Goal: Obtain resource: Download file/media

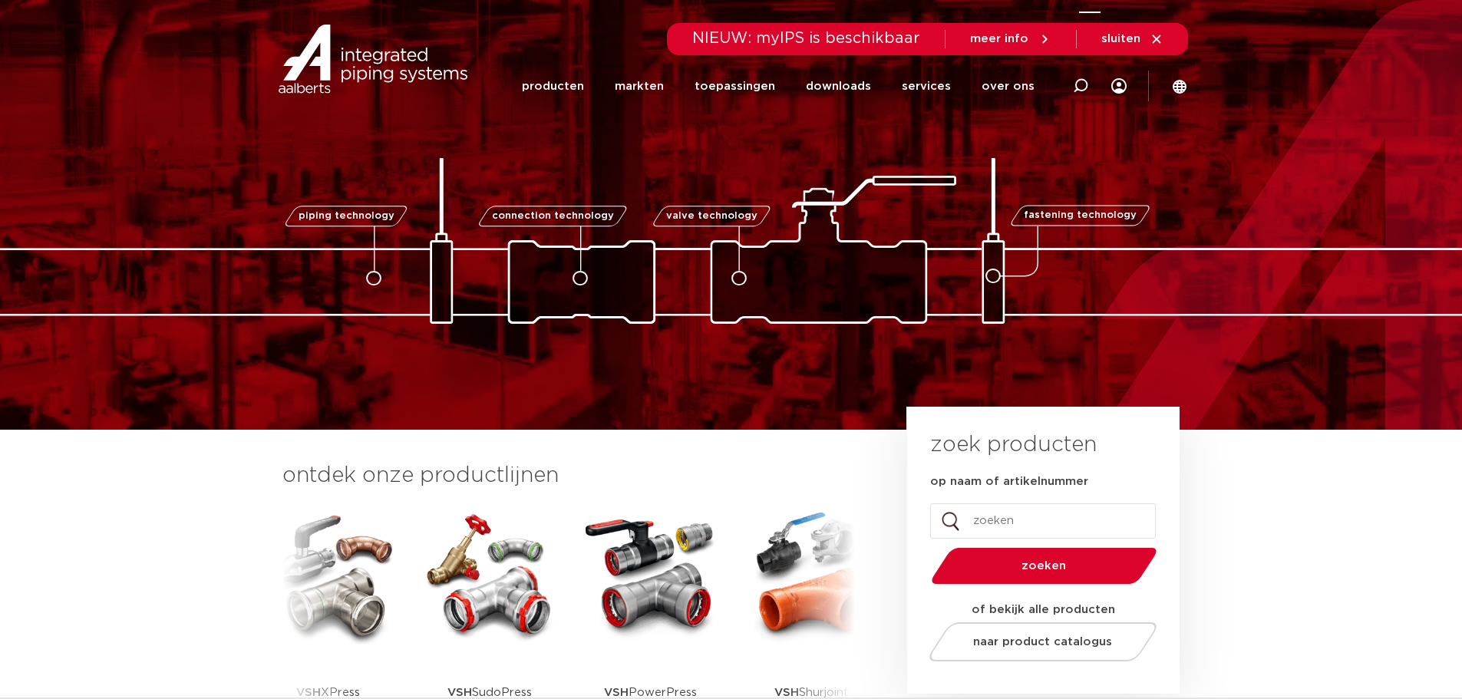
click at [1081, 87] on icon at bounding box center [1080, 85] width 15 height 15
type input "N"
type input "T2110"
click button "Zoeken" at bounding box center [0, 0] width 0 height 0
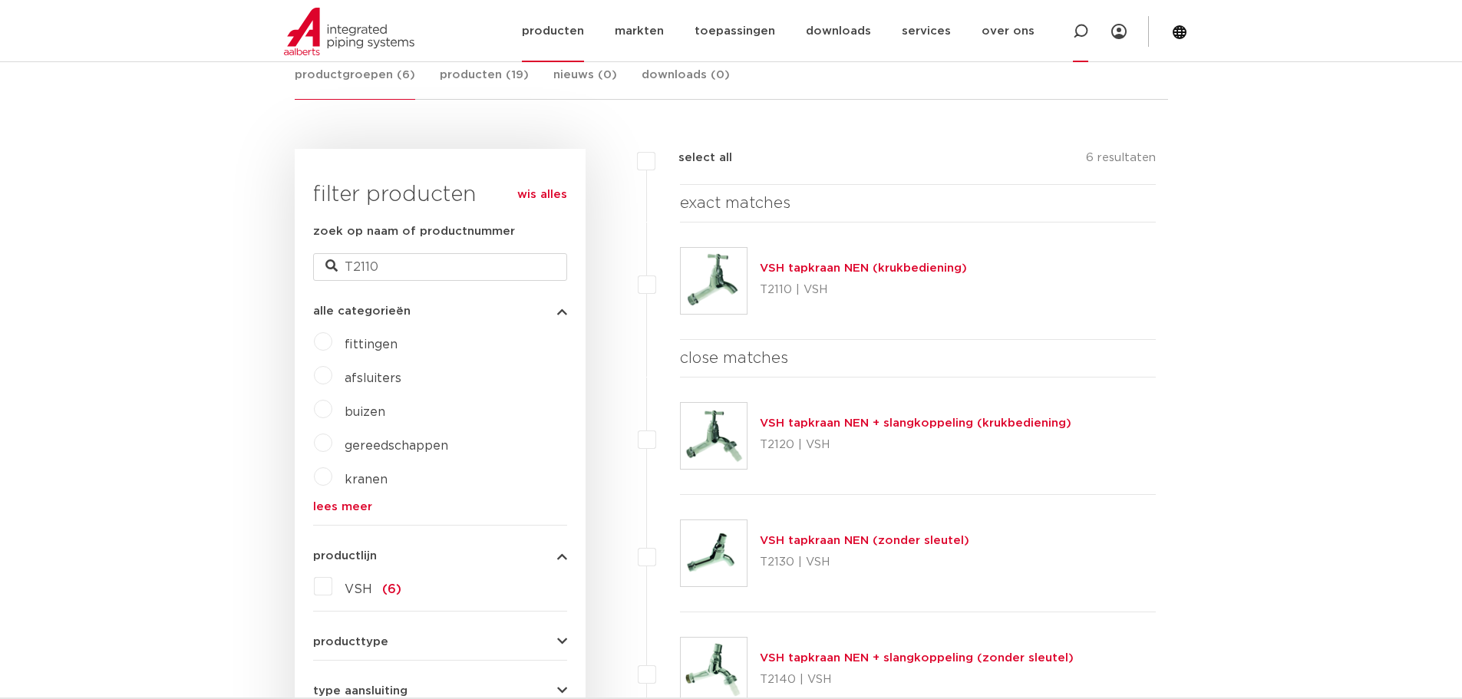
click at [1079, 31] on icon at bounding box center [1080, 31] width 15 height 15
type input "424400"
click button "Zoeken" at bounding box center [0, 0] width 0 height 0
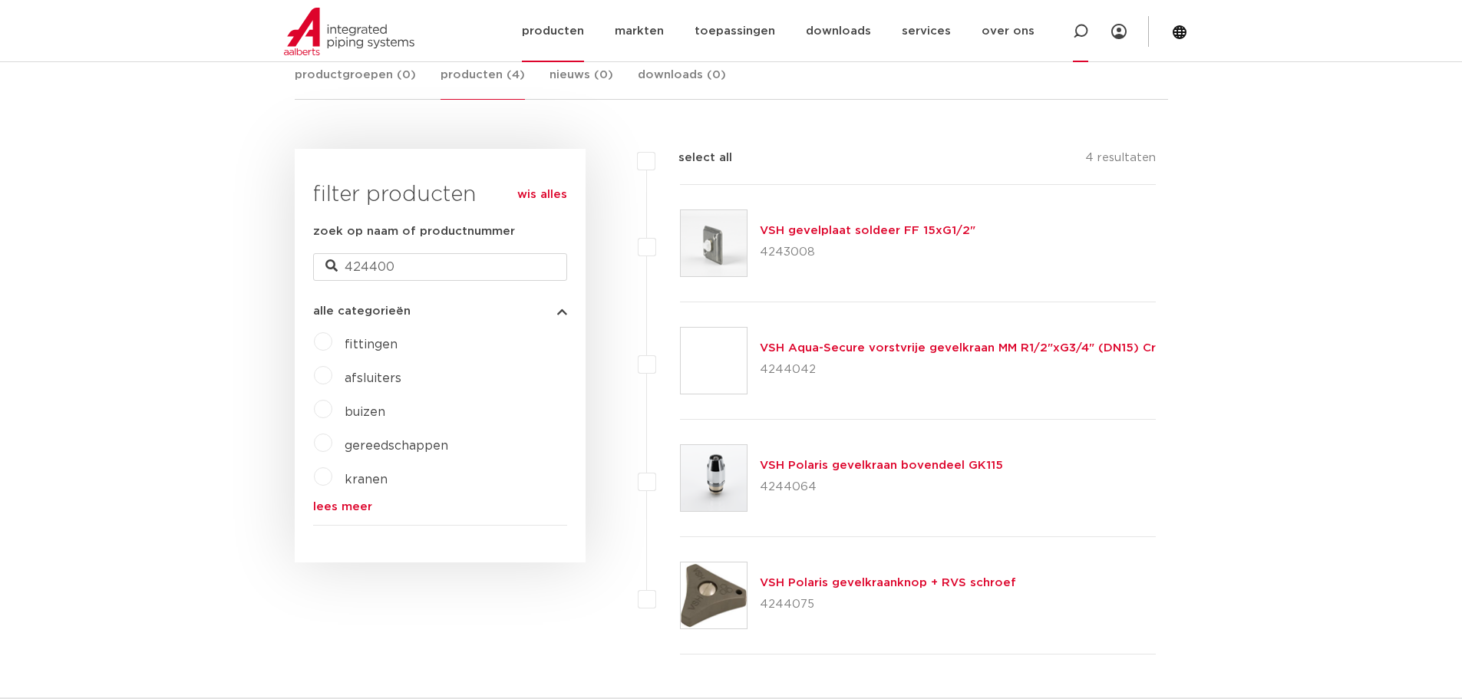
click at [1084, 30] on icon at bounding box center [1080, 31] width 15 height 15
type input "4244009"
click button "Zoeken" at bounding box center [0, 0] width 0 height 0
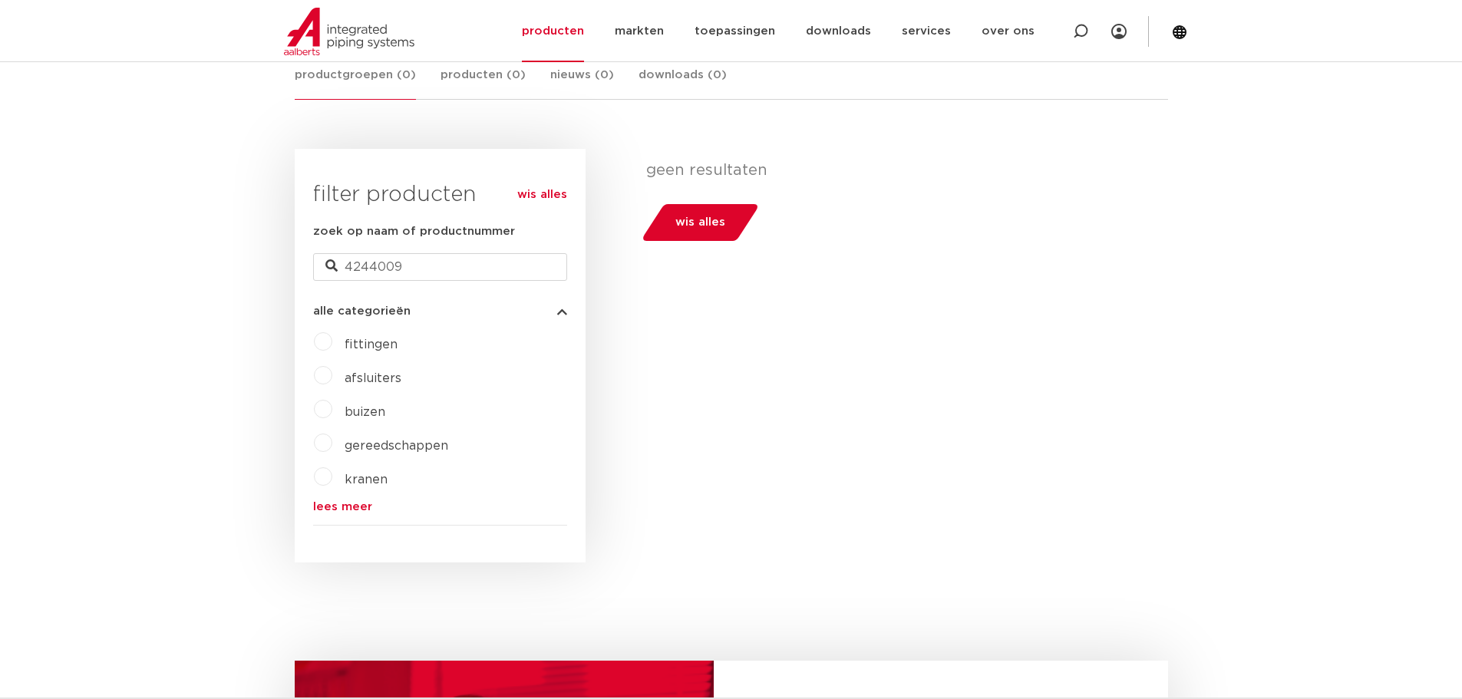
scroll to position [150, 0]
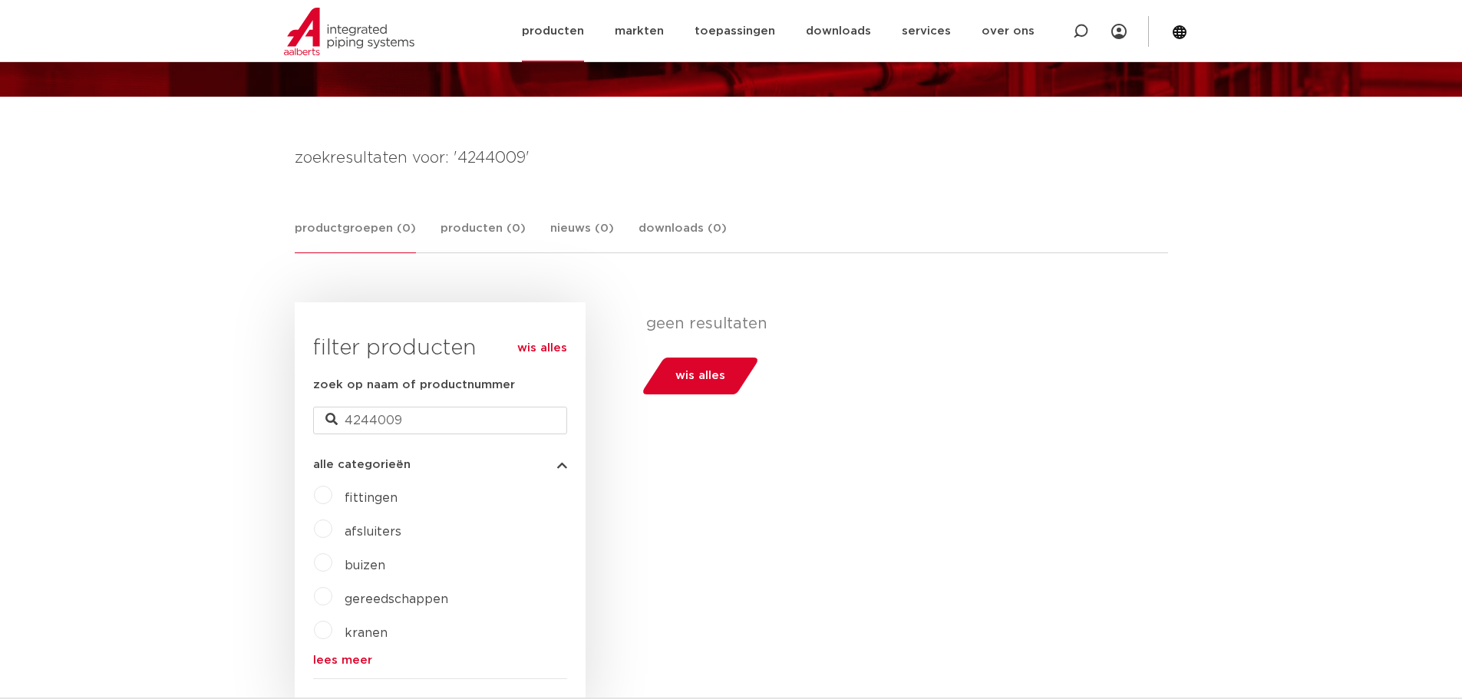
click at [1083, 31] on icon at bounding box center [1080, 31] width 15 height 15
type input "050418"
click button "Zoeken" at bounding box center [0, 0] width 0 height 0
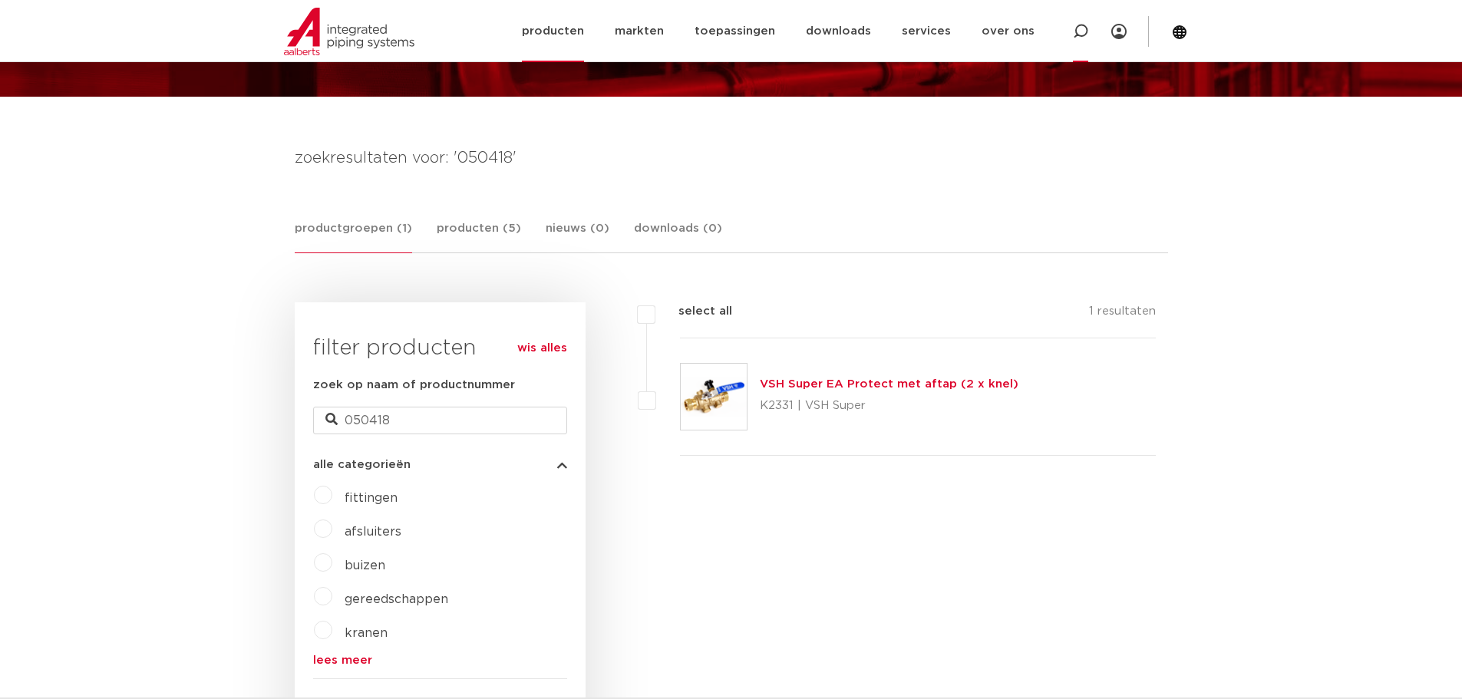
click at [1075, 35] on icon at bounding box center [1080, 31] width 15 height 15
click at [849, 27] on input "Zoeken" at bounding box center [861, 30] width 483 height 31
type input "3026364"
click button "Zoeken" at bounding box center [0, 0] width 0 height 0
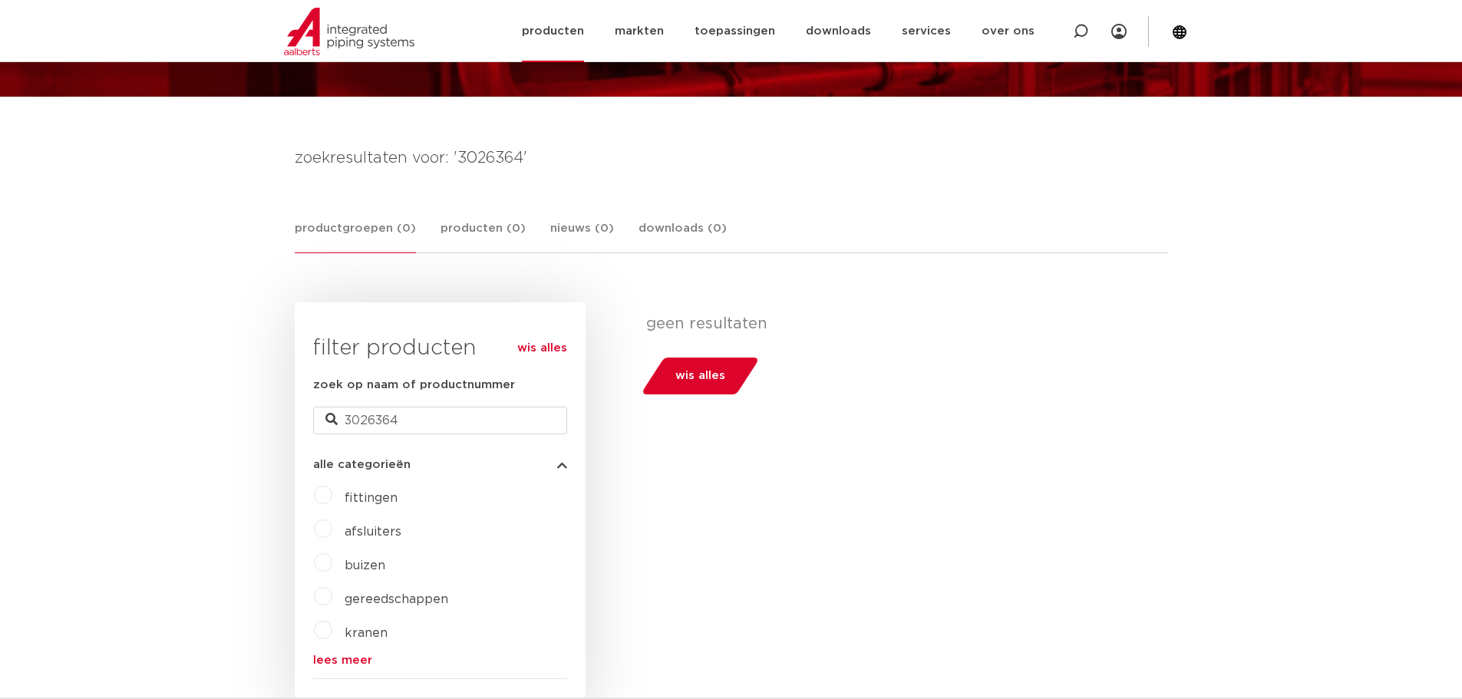
click at [1076, 30] on icon at bounding box center [1080, 31] width 15 height 15
type input "3026375"
click button "Zoeken" at bounding box center [0, 0] width 0 height 0
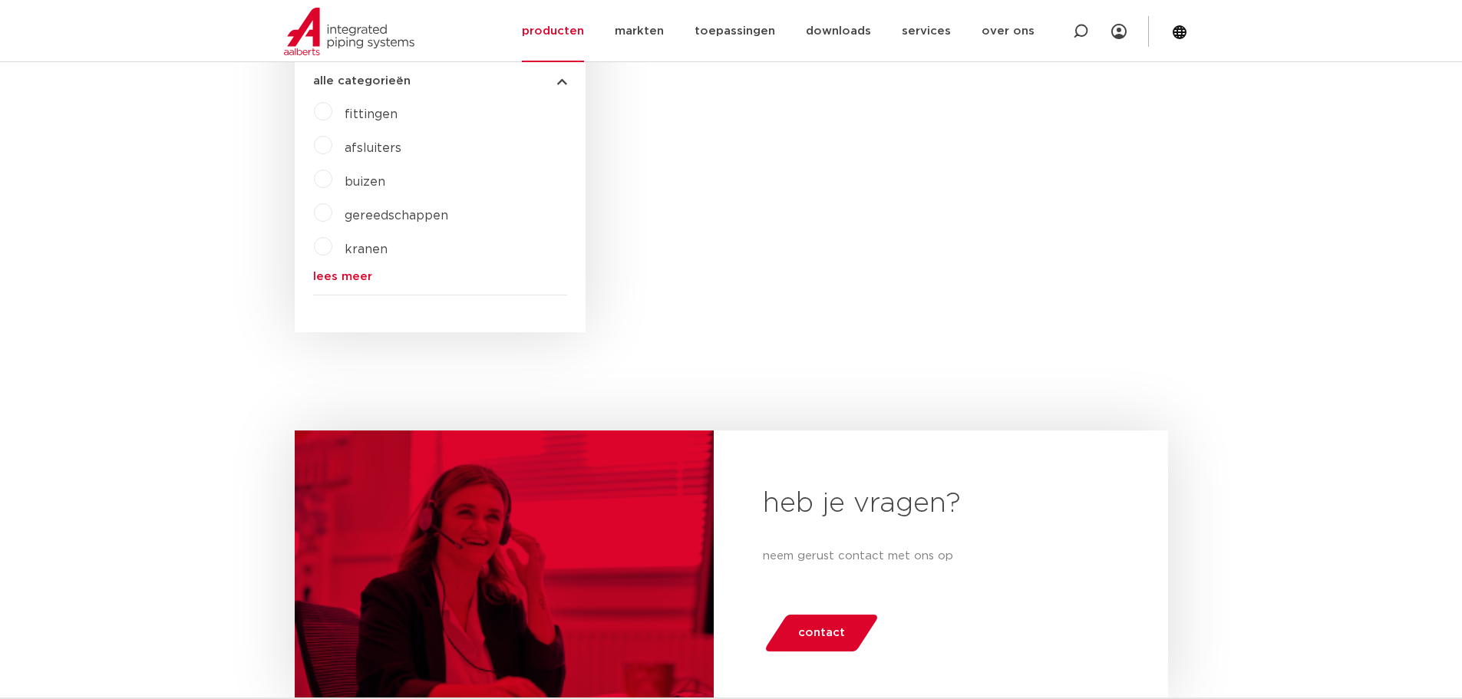
scroll to position [227, 0]
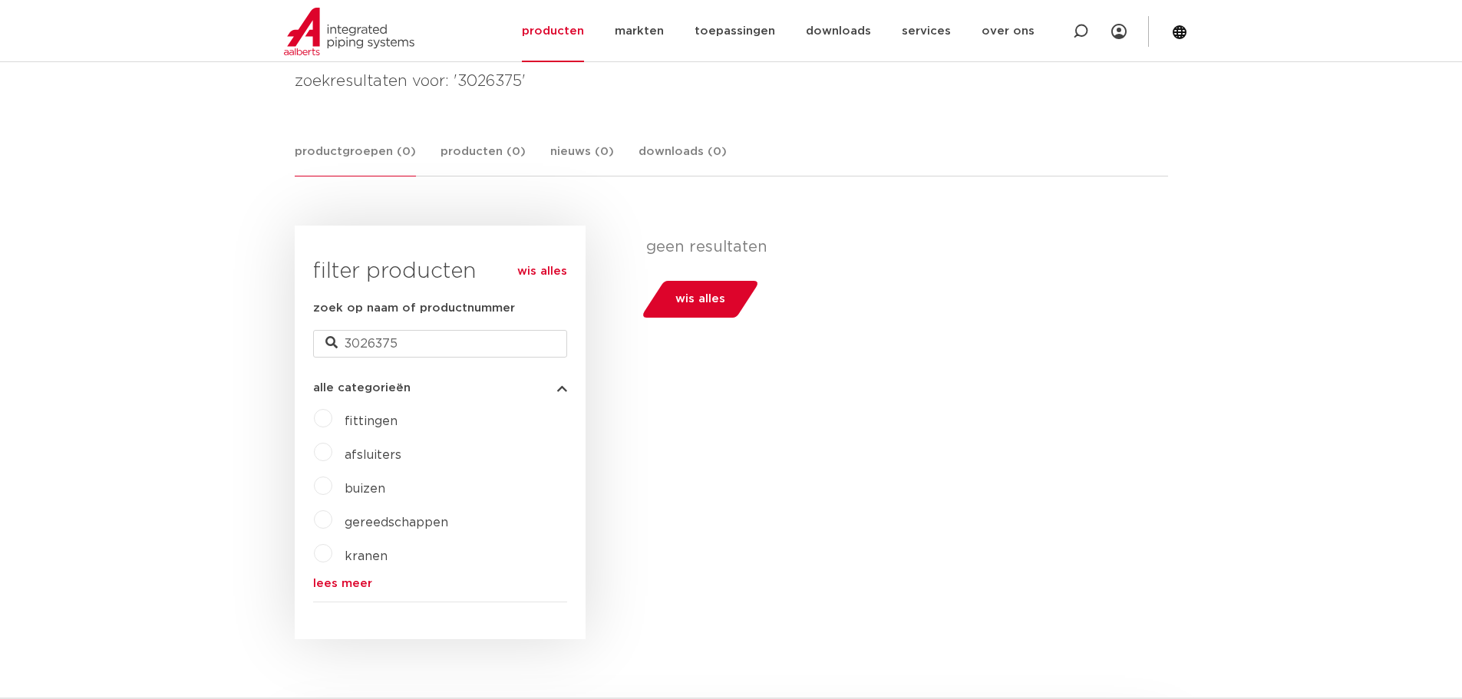
click at [540, 274] on link "wis alles" at bounding box center [542, 271] width 50 height 18
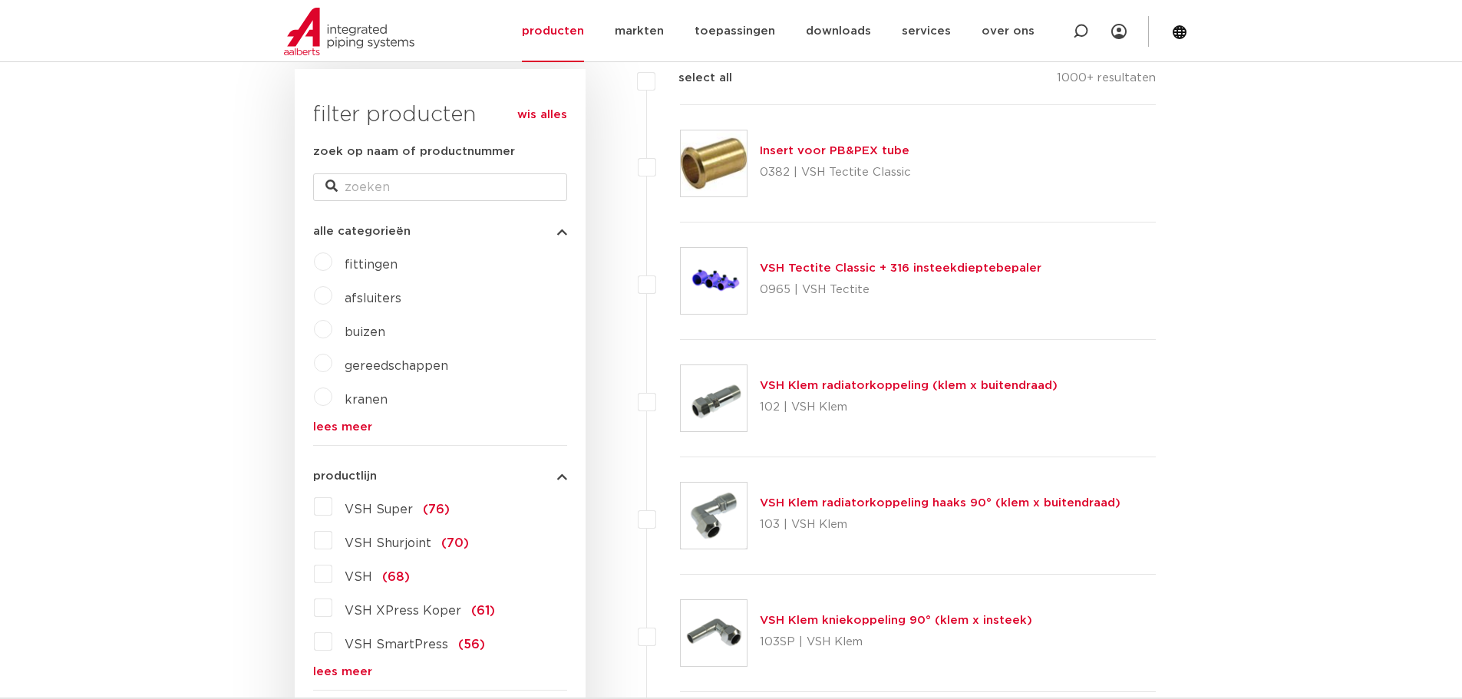
scroll to position [227, 0]
click at [332, 394] on label "kranen" at bounding box center [359, 396] width 55 height 25
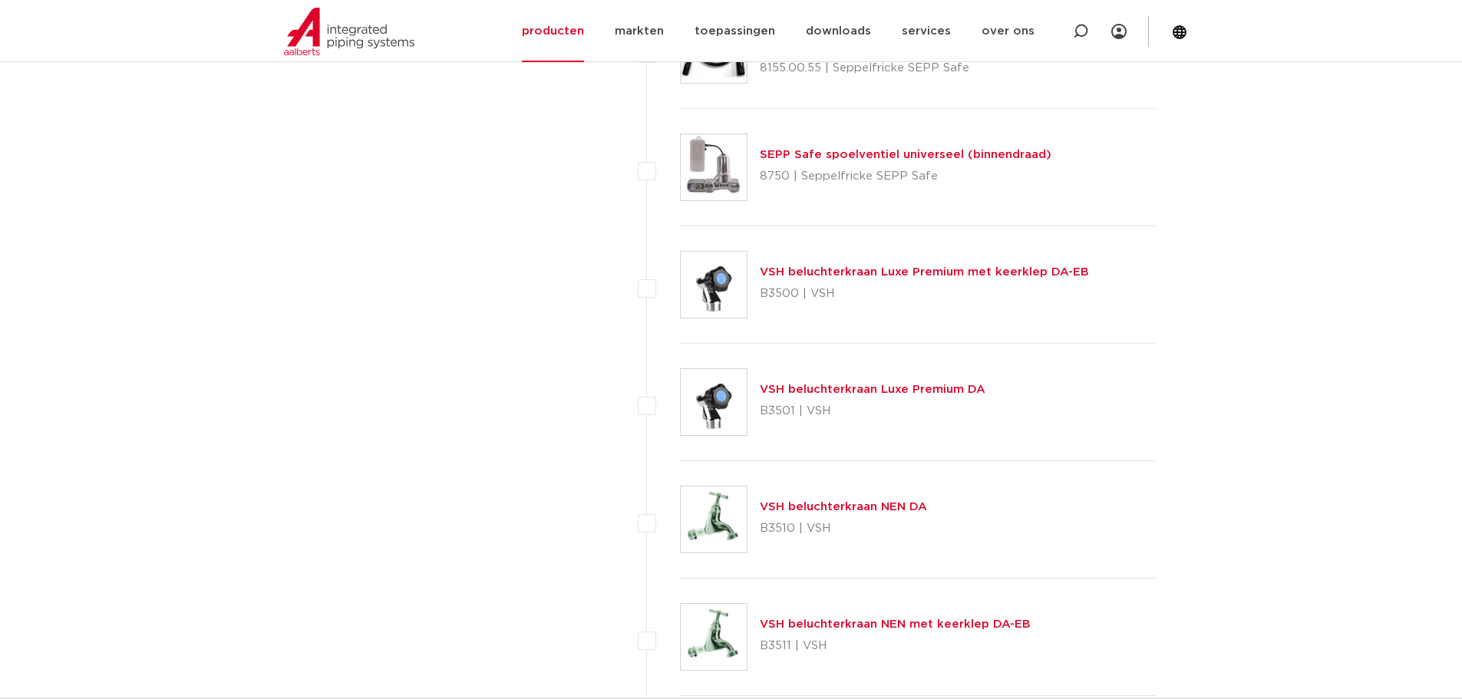
scroll to position [4605, 0]
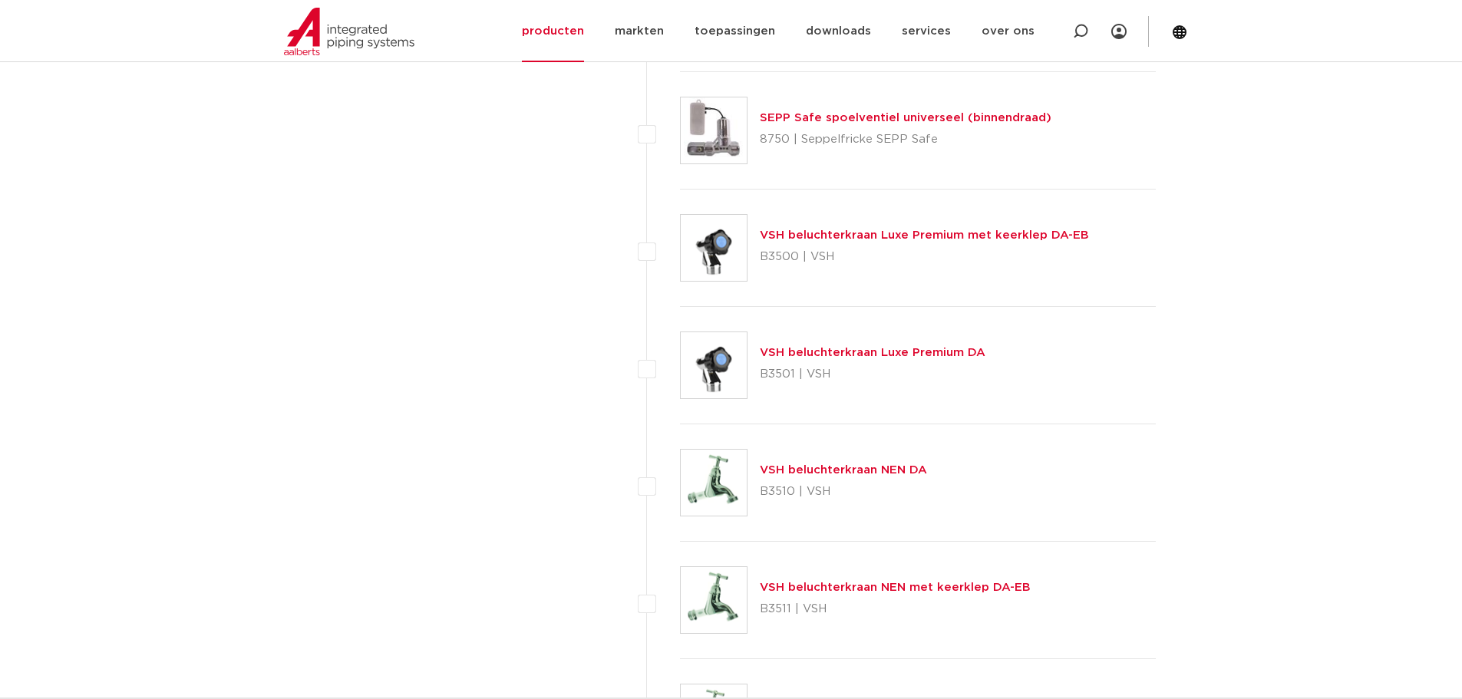
click at [800, 236] on link "VSH beluchterkraan Luxe Premium met keerklep DA-EB" at bounding box center [924, 235] width 329 height 12
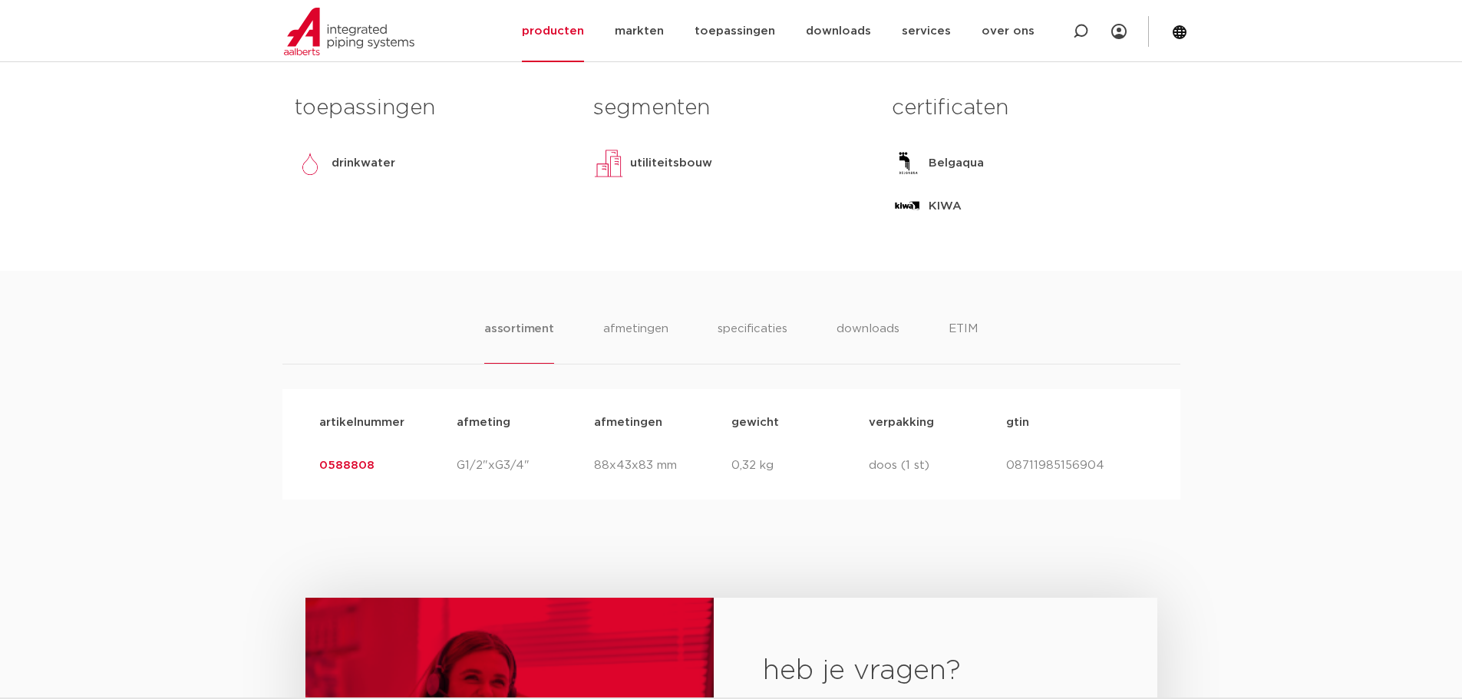
scroll to position [691, 0]
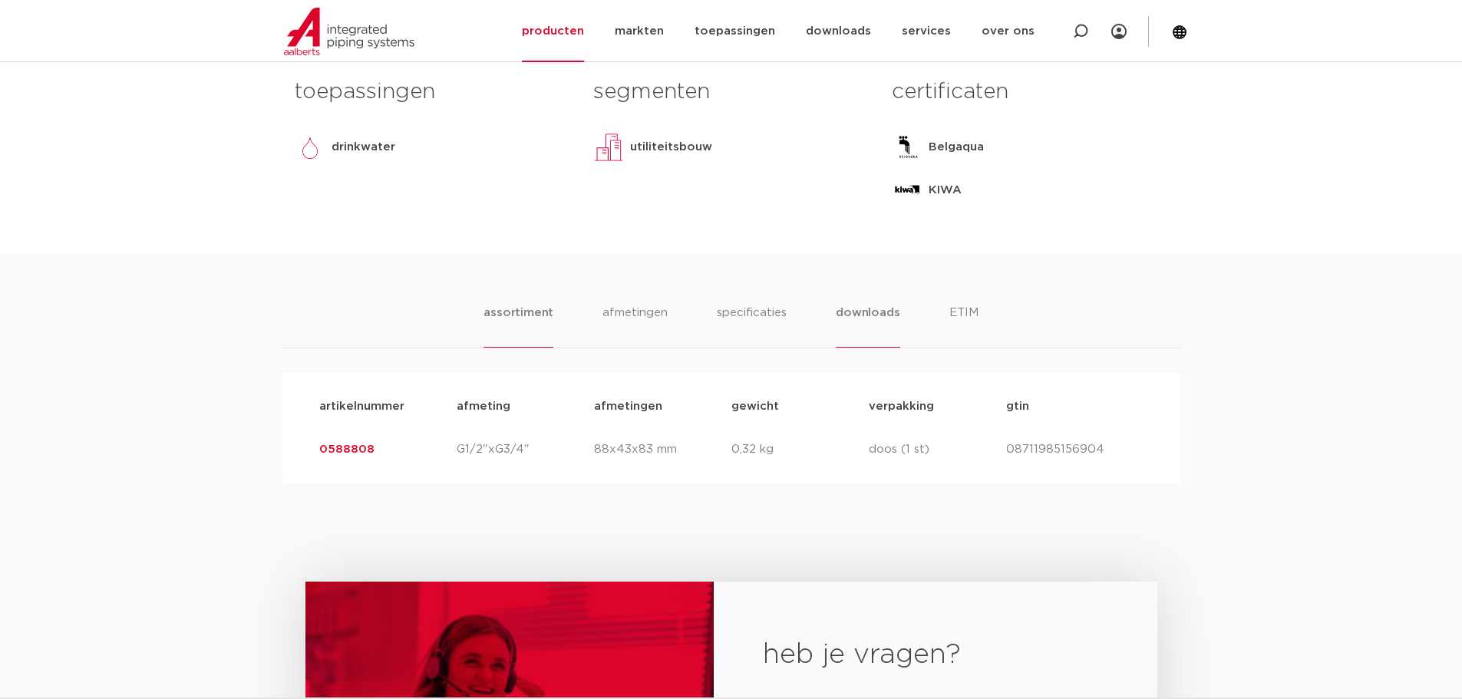
click at [860, 313] on li "downloads" at bounding box center [868, 326] width 64 height 44
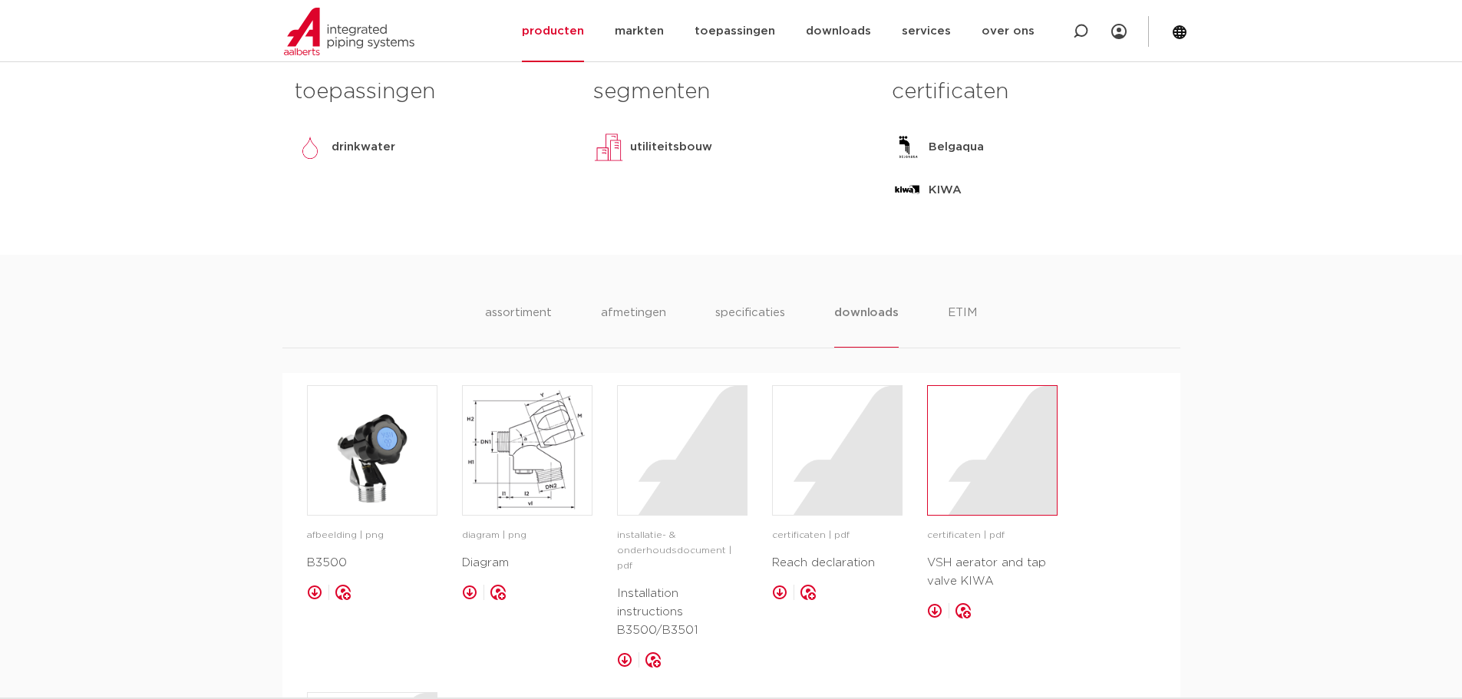
click at [972, 495] on div at bounding box center [992, 450] width 129 height 129
click at [1091, 36] on div at bounding box center [1080, 31] width 61 height 62
type input "4"
type input "424400.9"
click button "Zoeken" at bounding box center [0, 0] width 0 height 0
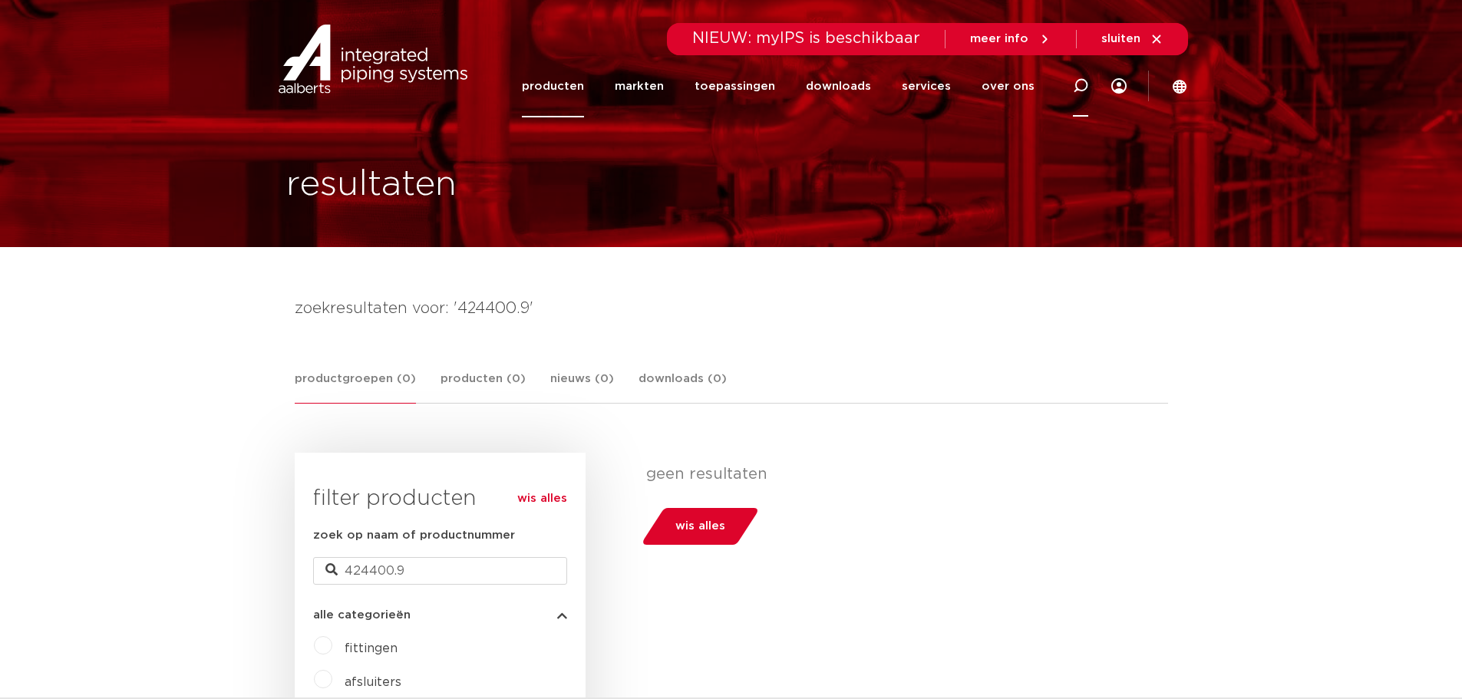
click at [1084, 87] on icon at bounding box center [1080, 85] width 15 height 15
type input "GK 115"
click button "Zoeken" at bounding box center [0, 0] width 0 height 0
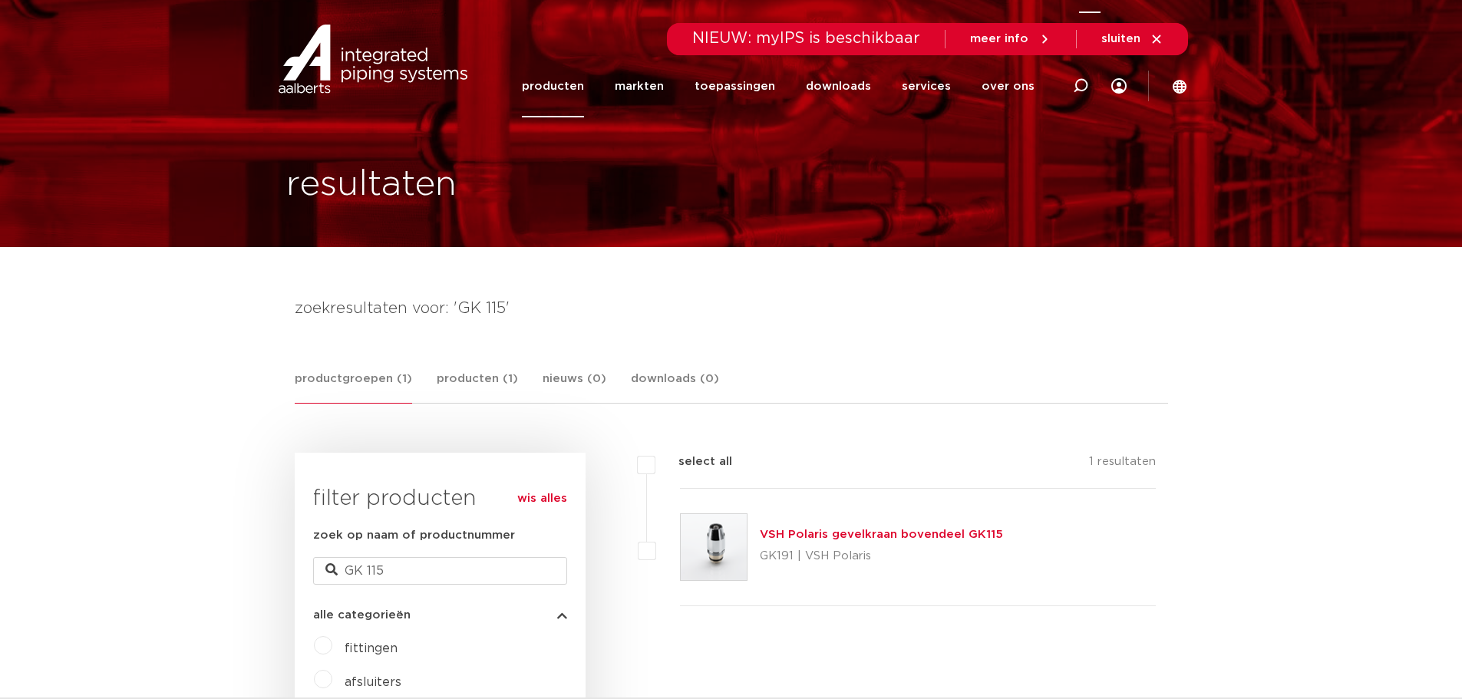
click at [1077, 85] on icon at bounding box center [1080, 85] width 15 height 15
type input "GK115"
click button "Zoeken" at bounding box center [0, 0] width 0 height 0
click at [1077, 85] on icon at bounding box center [1080, 86] width 18 height 18
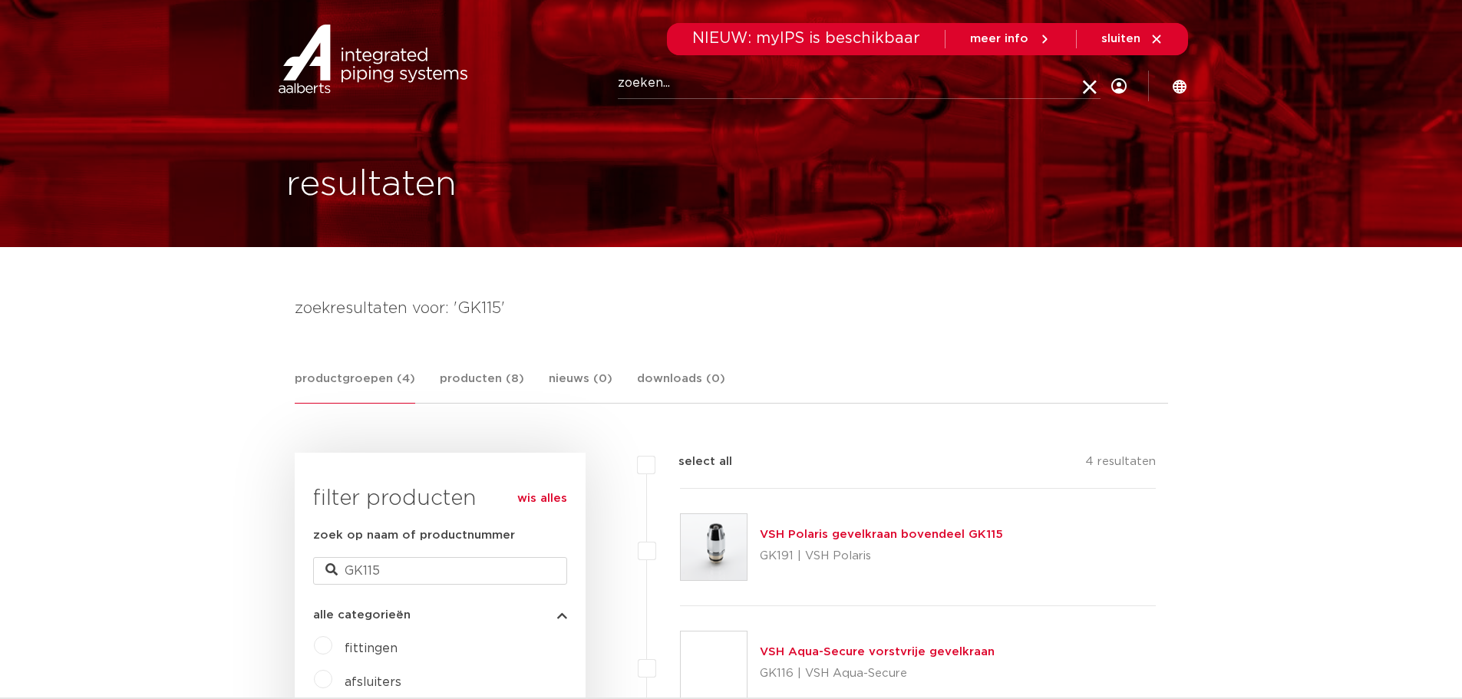
click at [672, 80] on input "Zoeken" at bounding box center [859, 83] width 483 height 31
type input "424401"
click button "Zoeken" at bounding box center [0, 0] width 0 height 0
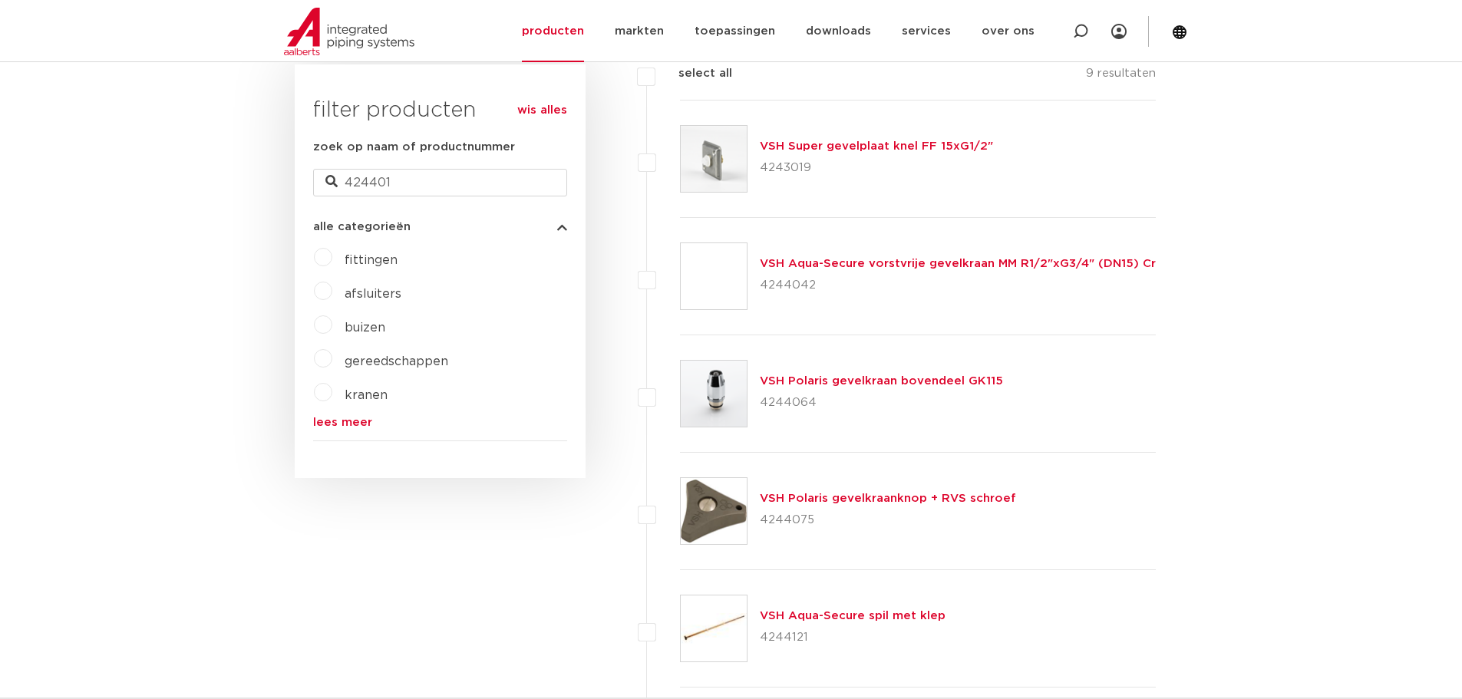
scroll to position [384, 0]
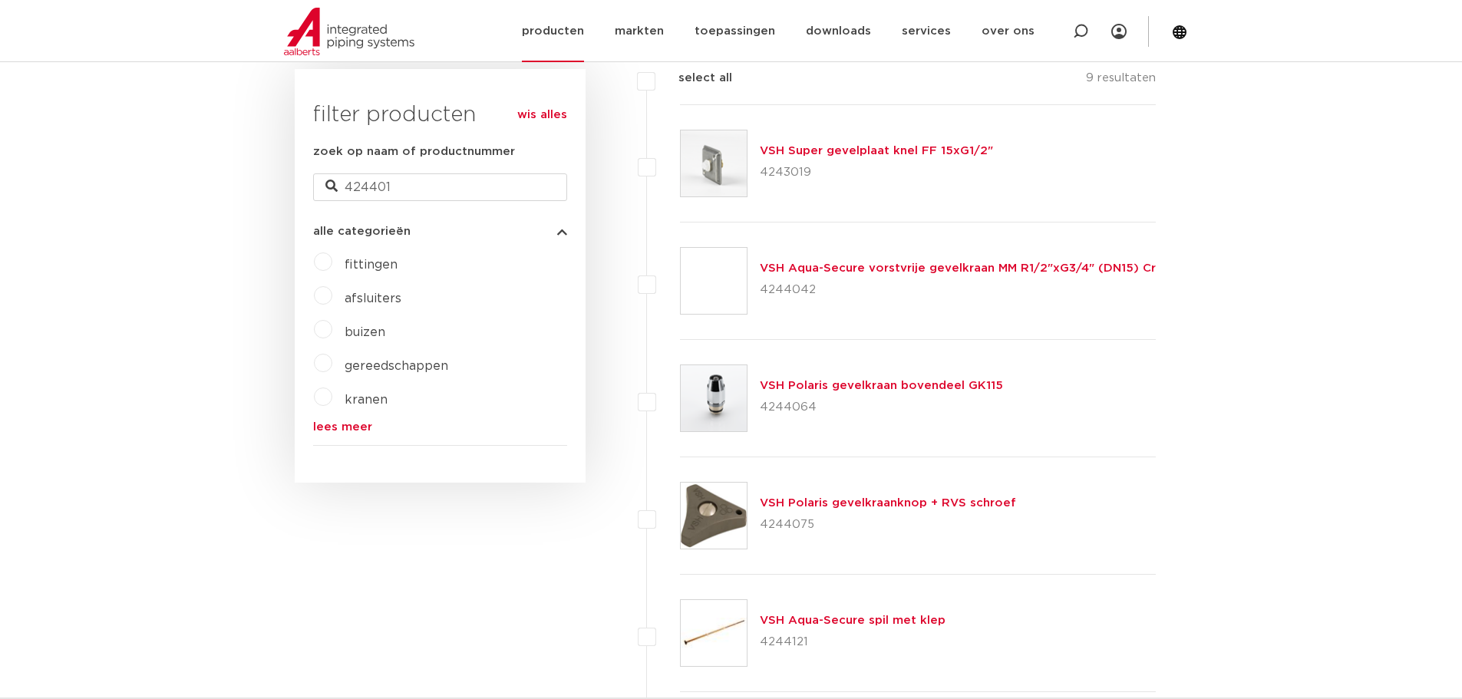
click at [1081, 24] on icon at bounding box center [1080, 31] width 15 height 15
type input "049590"
click button "Zoeken" at bounding box center [0, 0] width 0 height 0
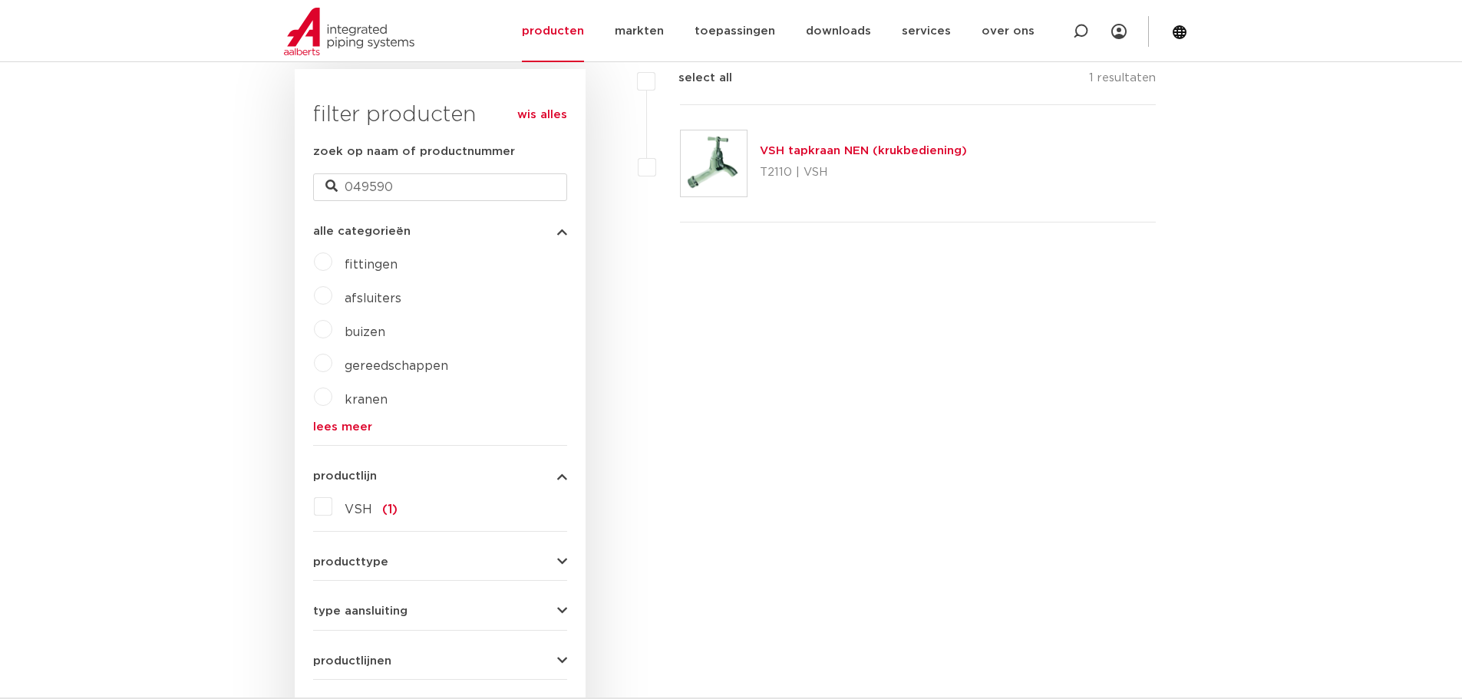
click at [801, 147] on link "VSH tapkraan NEN (krukbediening)" at bounding box center [863, 151] width 207 height 12
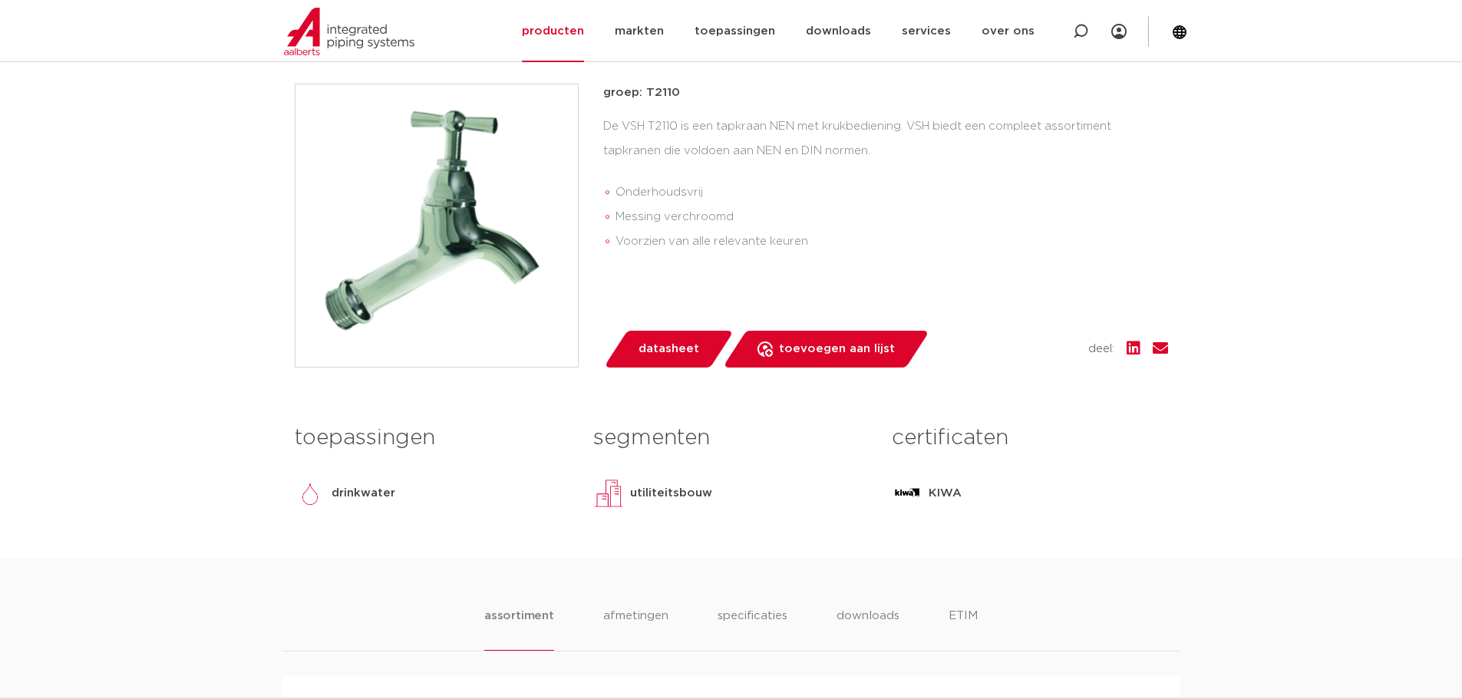
scroll to position [614, 0]
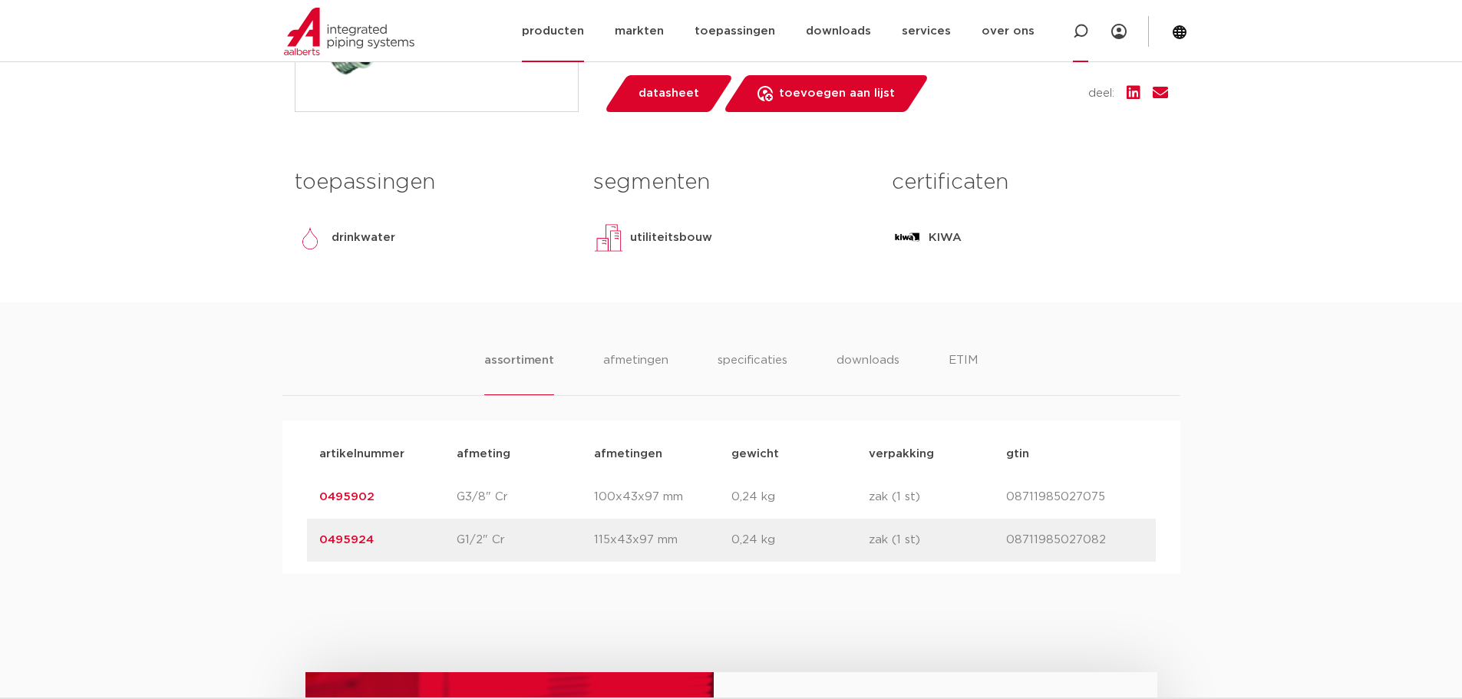
click at [1081, 28] on icon at bounding box center [1080, 31] width 15 height 15
click at [757, 25] on input "Zoeken" at bounding box center [861, 30] width 483 height 31
type input "4244009"
click button "Zoeken" at bounding box center [0, 0] width 0 height 0
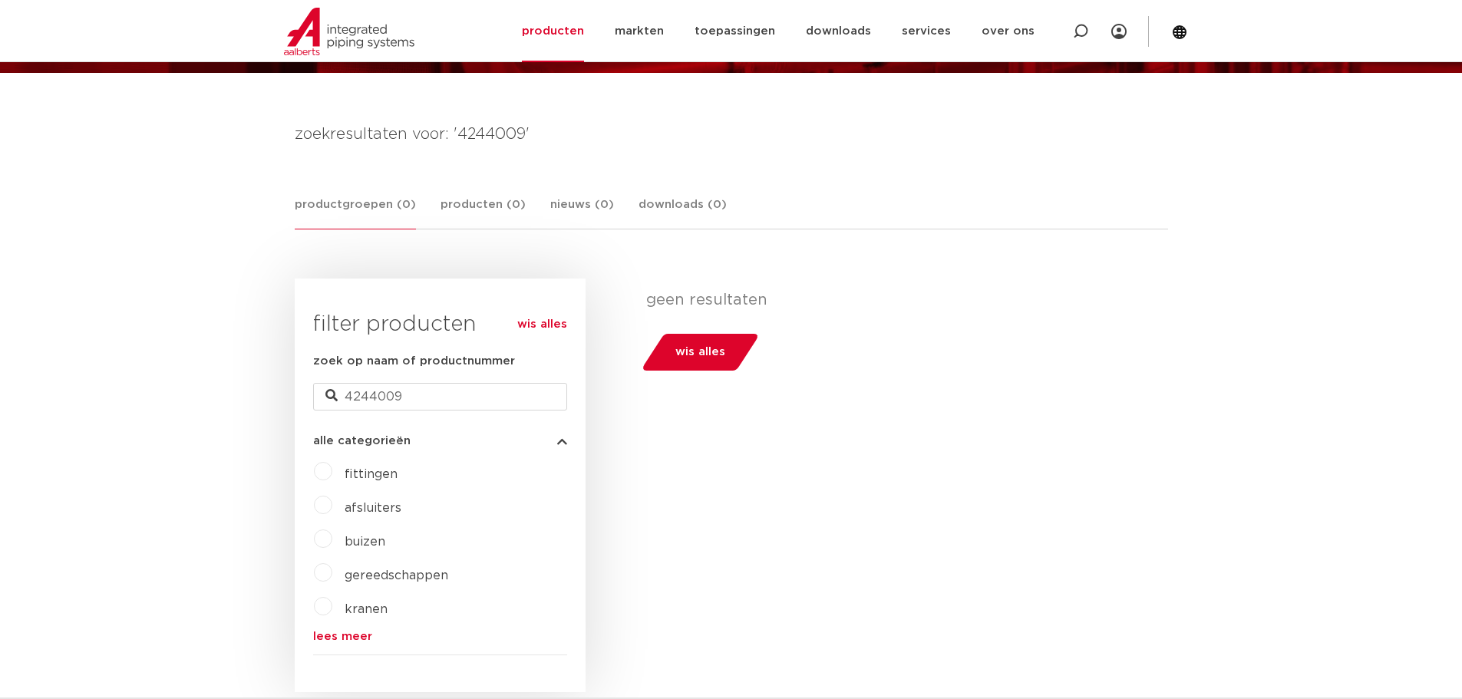
scroll to position [153, 0]
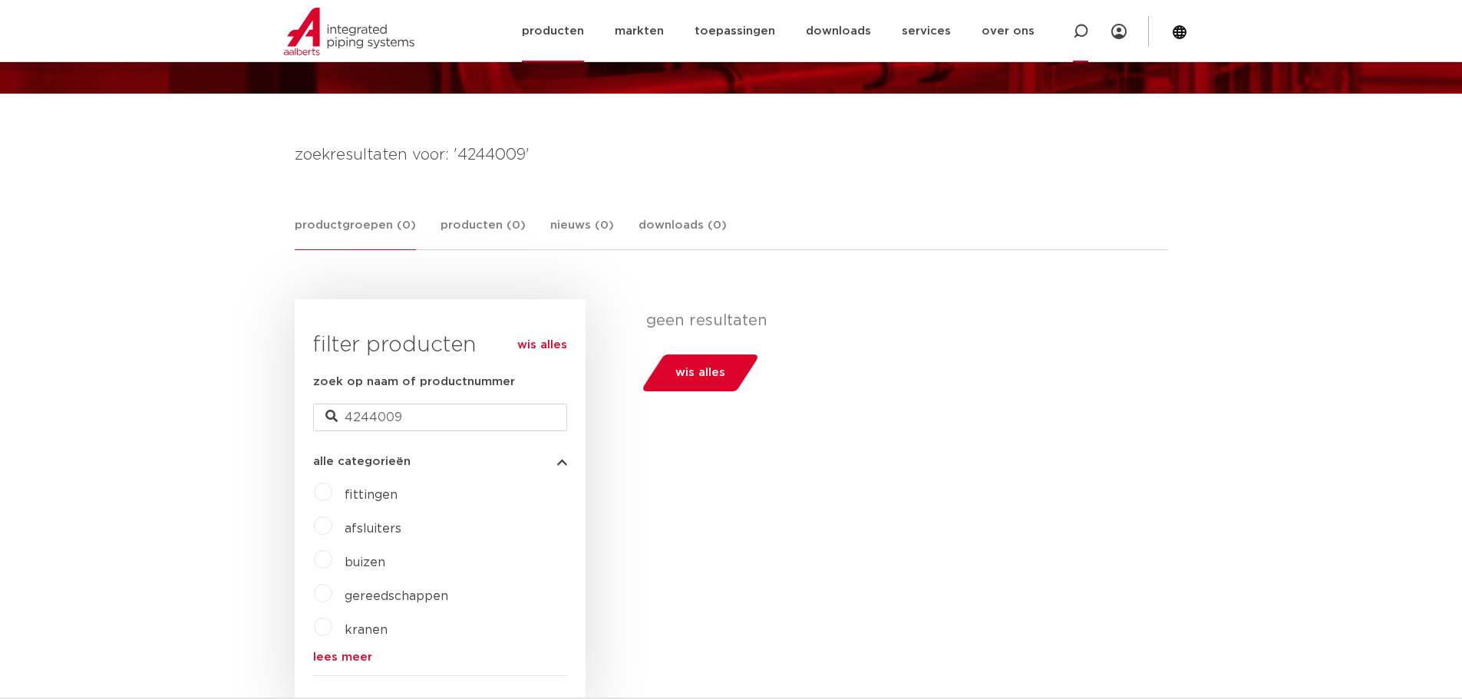
click at [1077, 25] on icon at bounding box center [1080, 31] width 15 height 15
type input "4244020"
click button "Zoeken" at bounding box center [0, 0] width 0 height 0
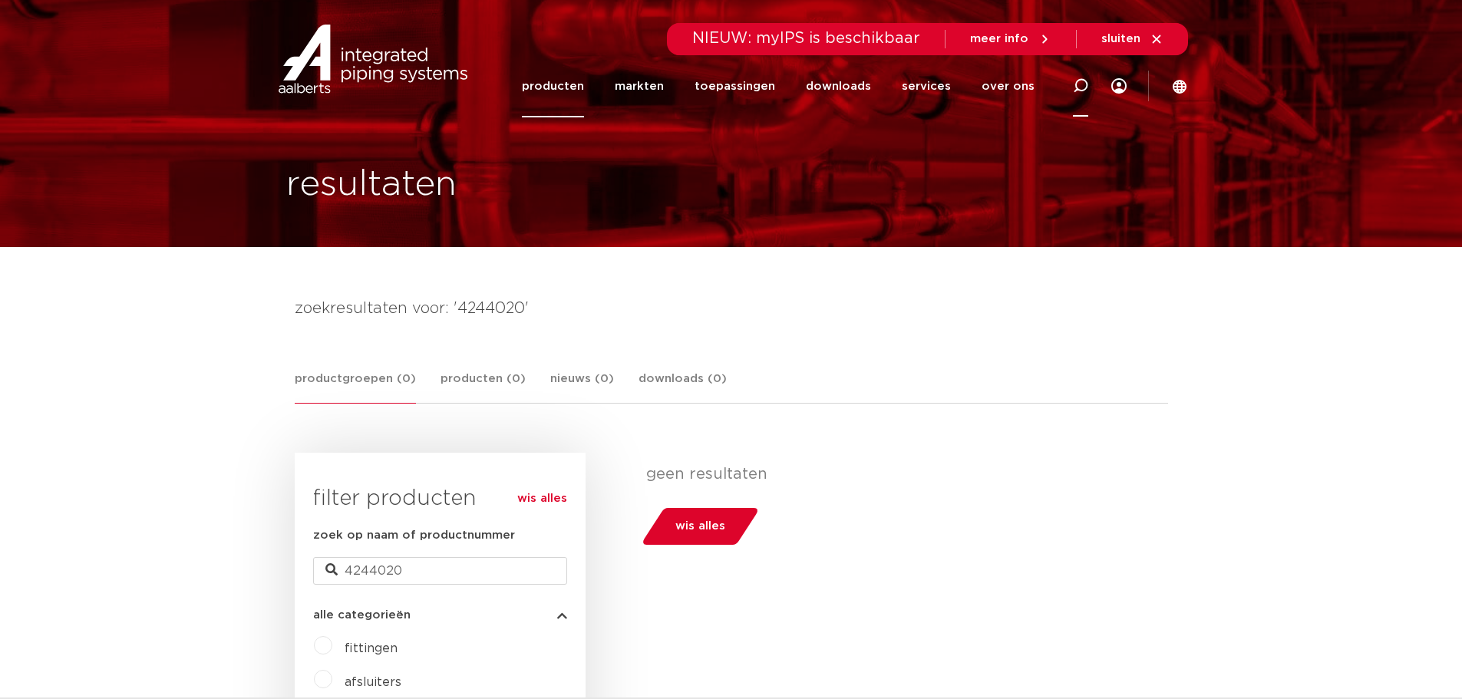
click at [1083, 84] on icon at bounding box center [1080, 85] width 15 height 15
type input "424402"
click button "Zoeken" at bounding box center [0, 0] width 0 height 0
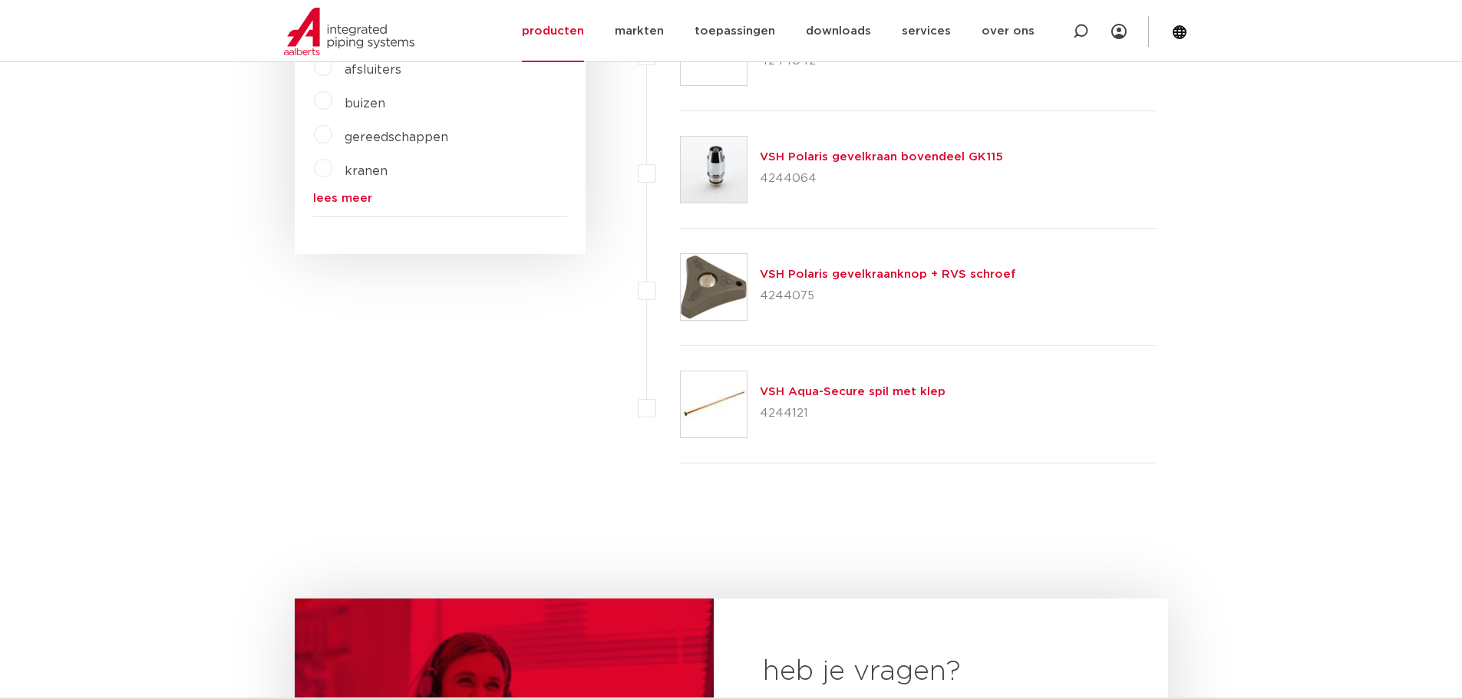
scroll to position [614, 0]
click at [1084, 31] on icon at bounding box center [1080, 31] width 15 height 15
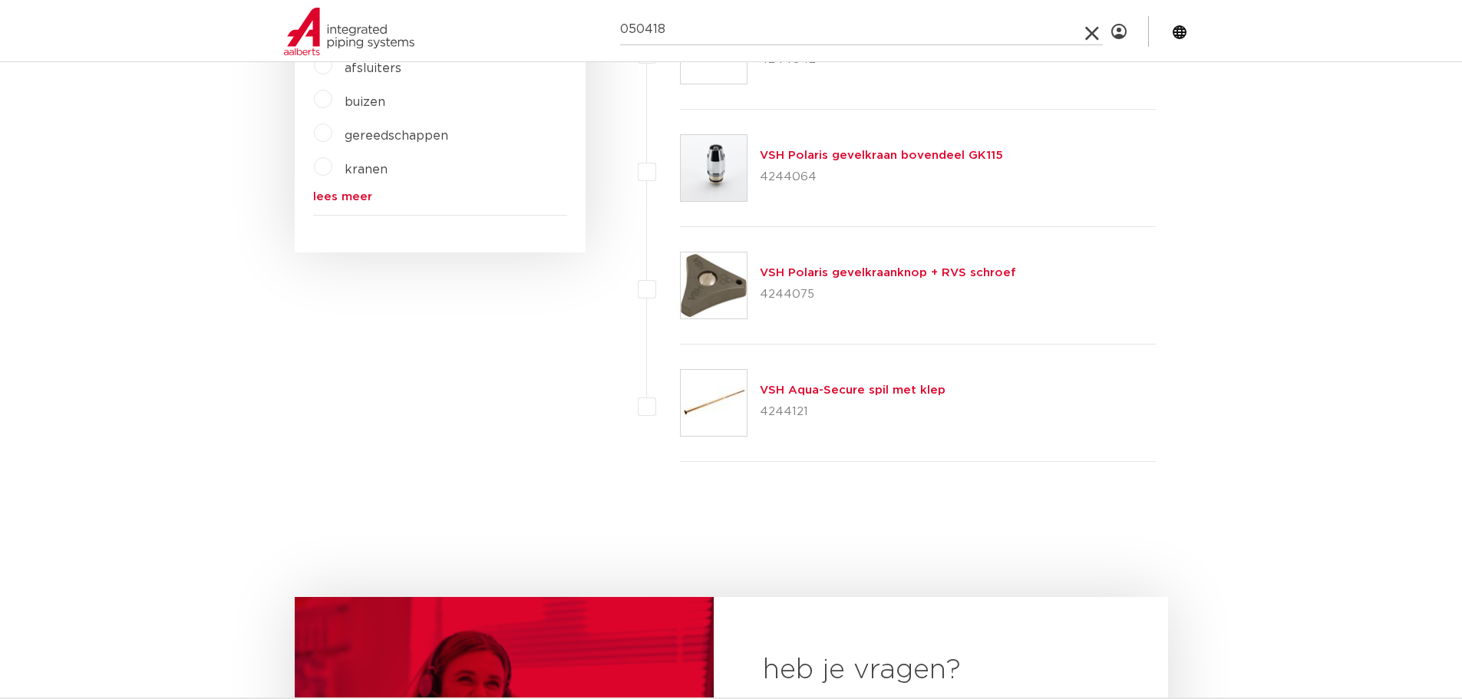
type input "050418"
click button "Zoeken" at bounding box center [0, 0] width 0 height 0
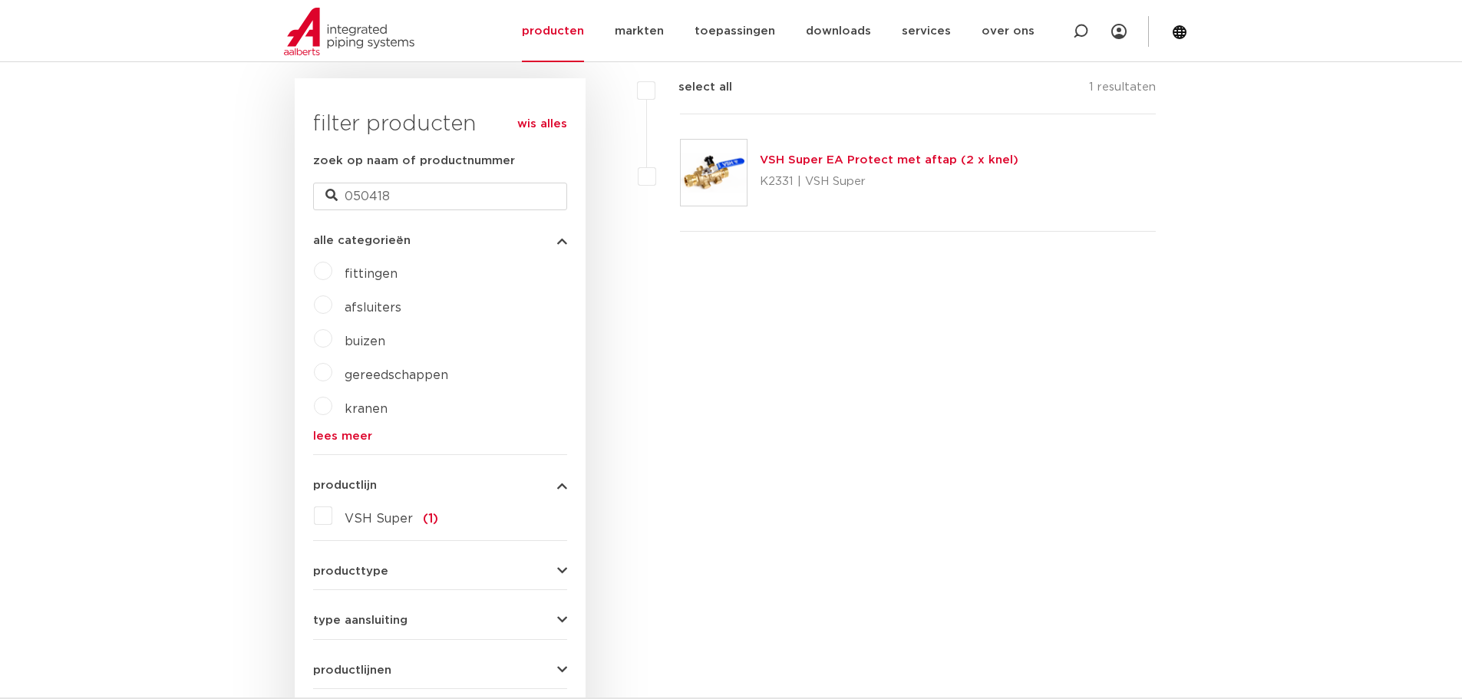
scroll to position [307, 0]
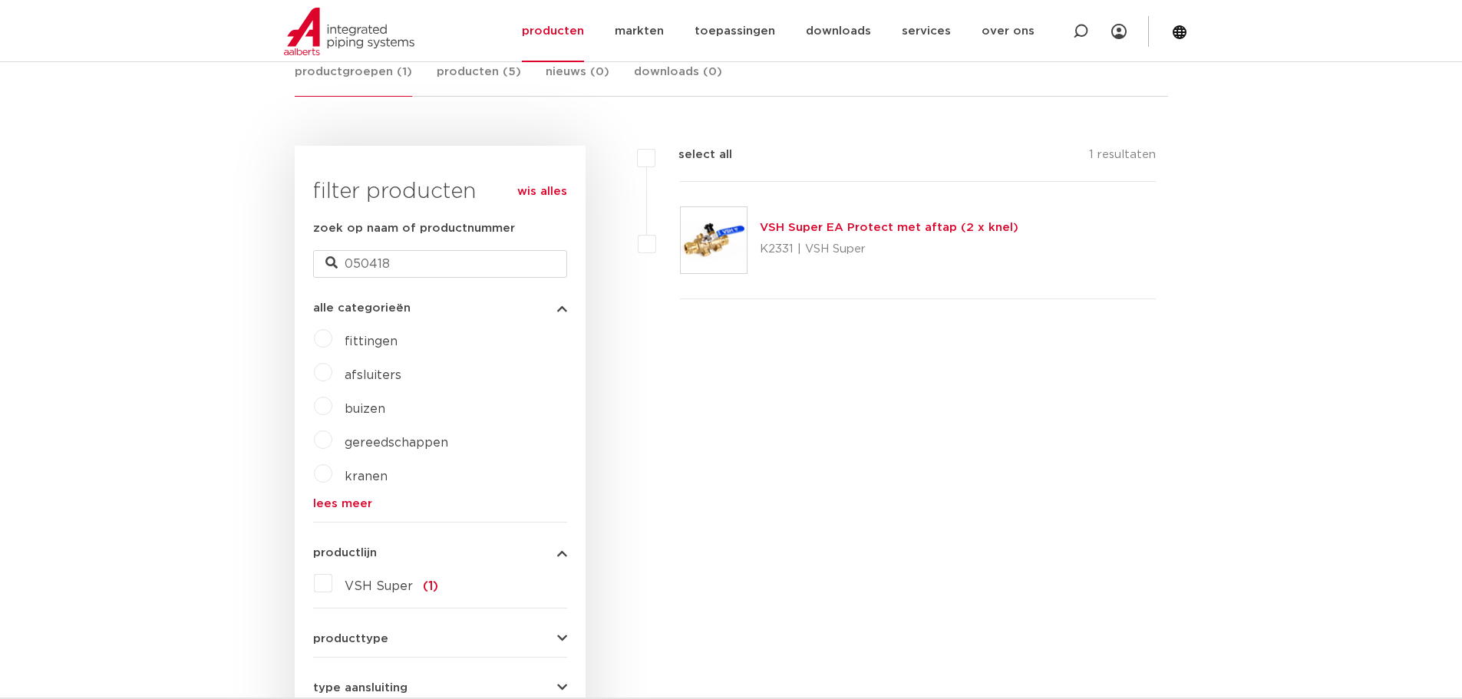
click at [879, 224] on link "VSH Super EA Protect met aftap (2 x knel)" at bounding box center [889, 228] width 259 height 12
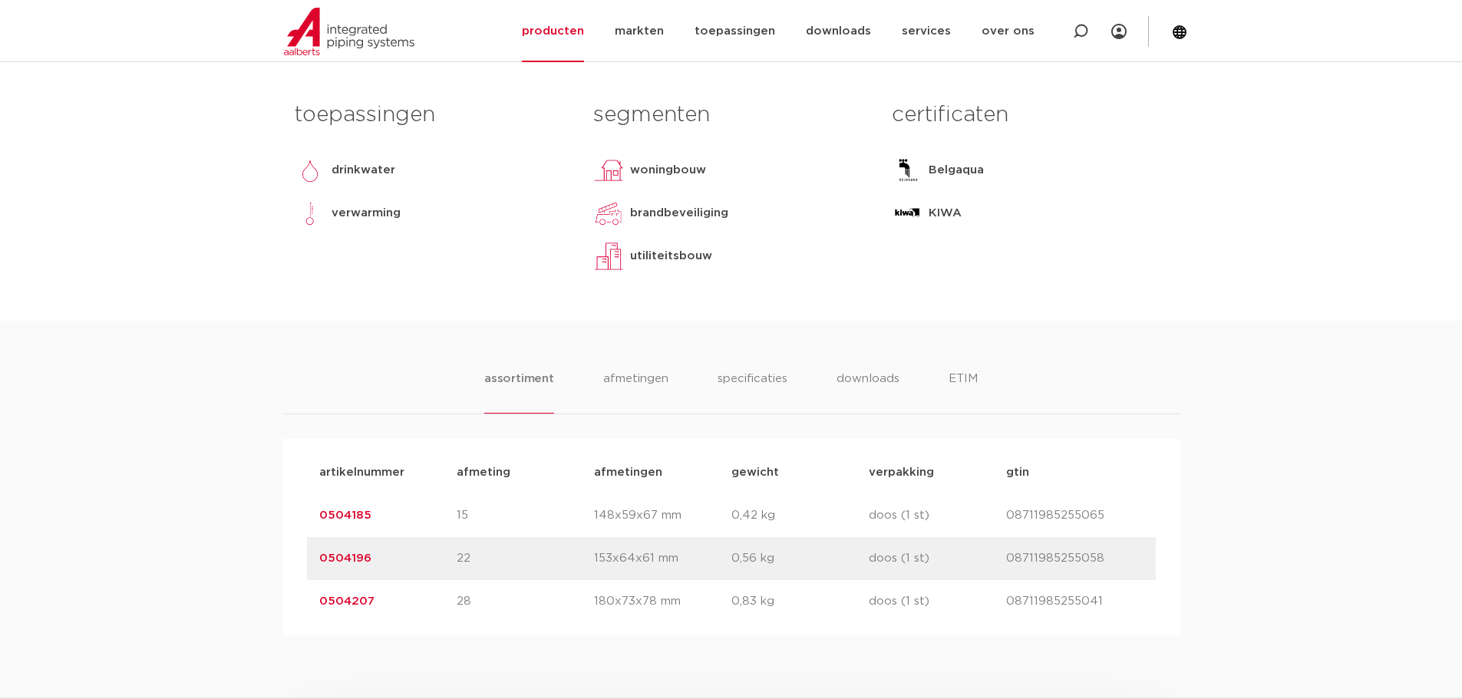
scroll to position [767, 0]
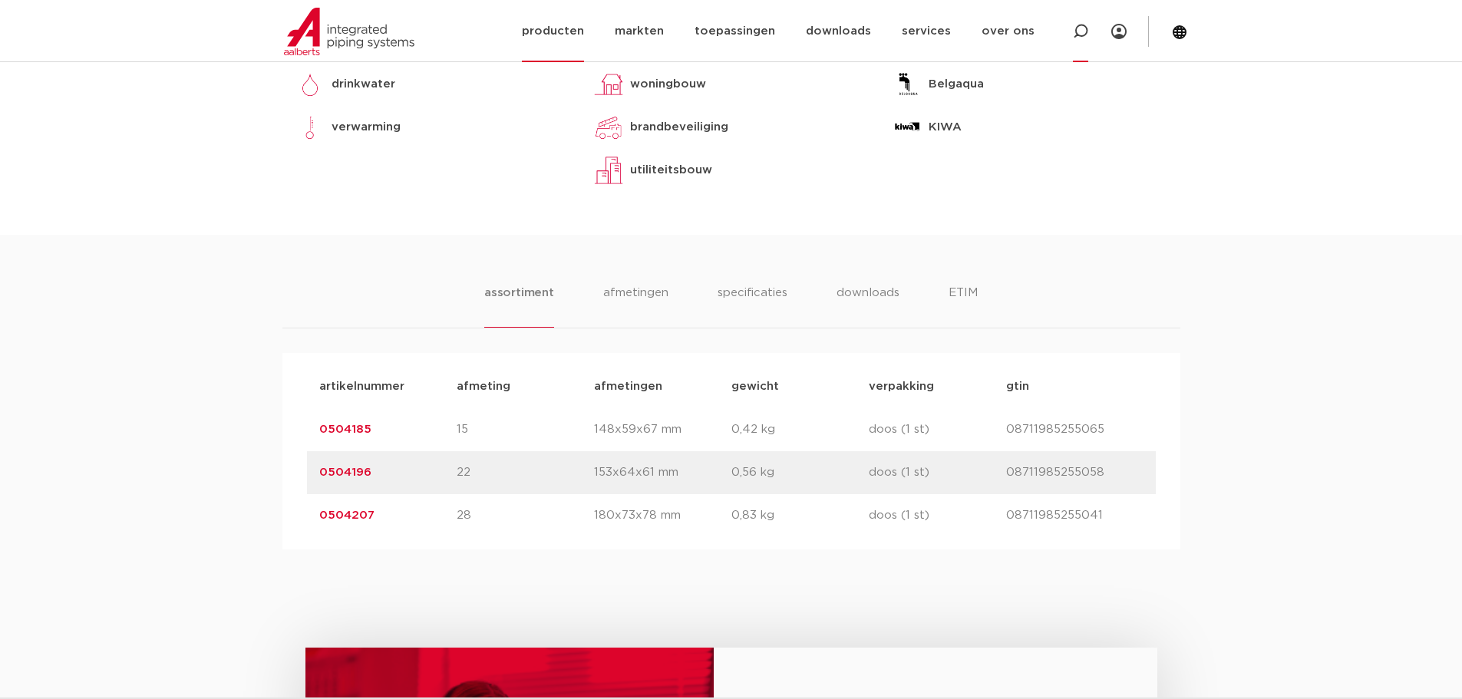
click at [1088, 34] on icon at bounding box center [1080, 31] width 15 height 15
type input "0504163C"
click button "Zoeken" at bounding box center [0, 0] width 0 height 0
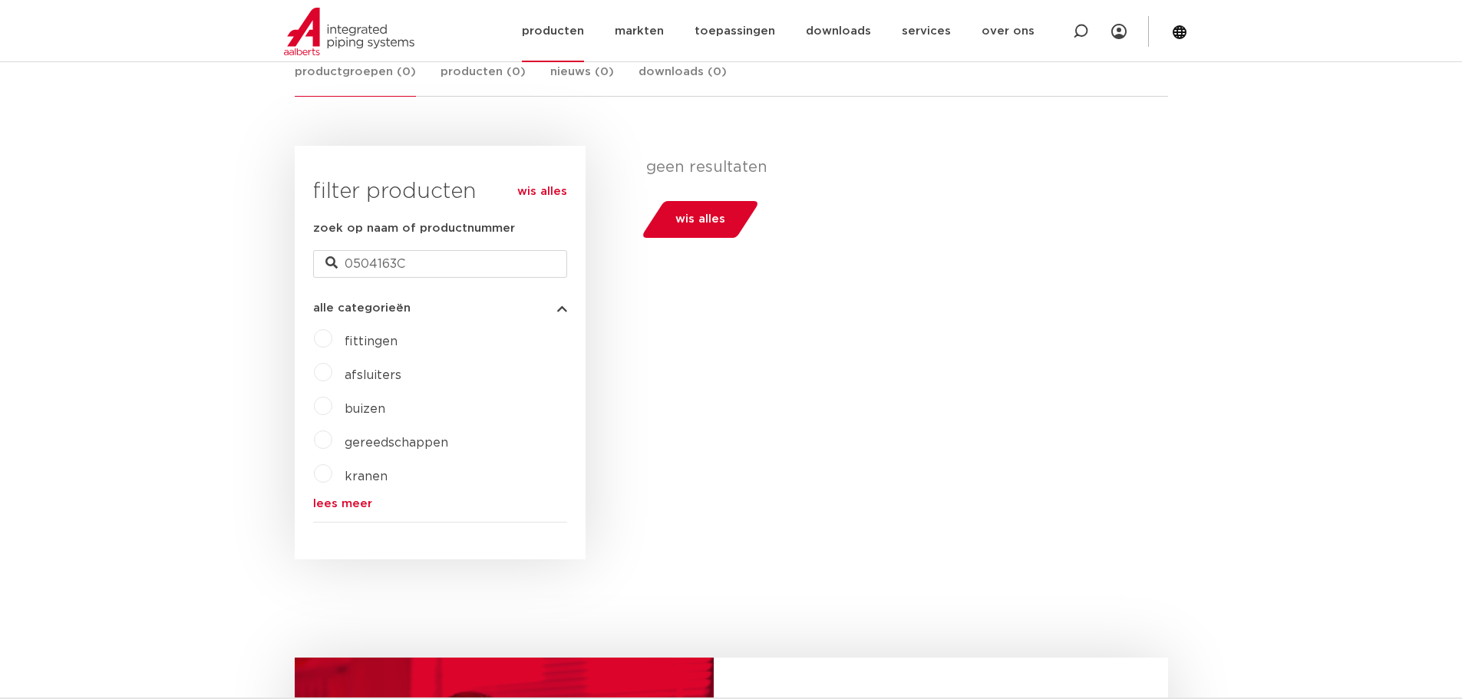
click at [1081, 31] on icon at bounding box center [1080, 31] width 15 height 15
type input "0504163"
click button "Zoeken" at bounding box center [0, 0] width 0 height 0
click at [1084, 32] on icon at bounding box center [1080, 31] width 15 height 15
type input "0500643"
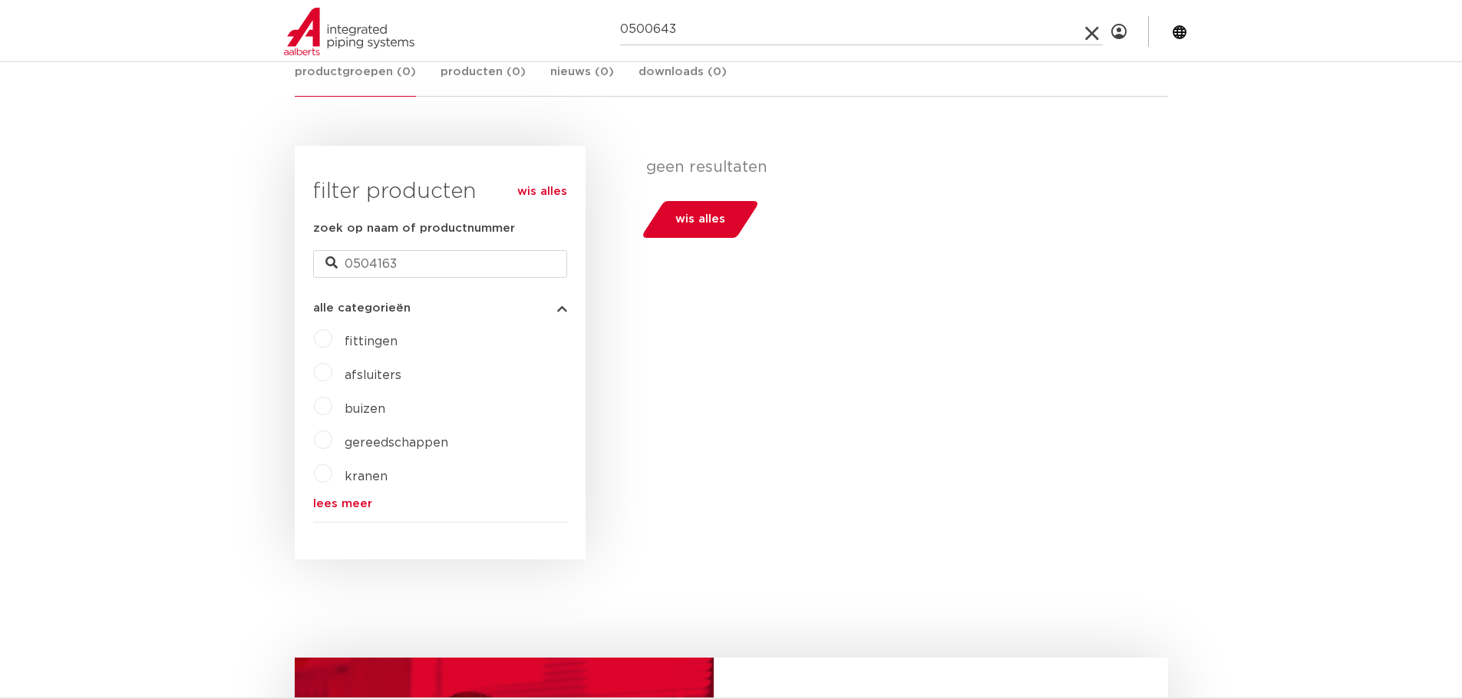
click button "Zoeken" at bounding box center [0, 0] width 0 height 0
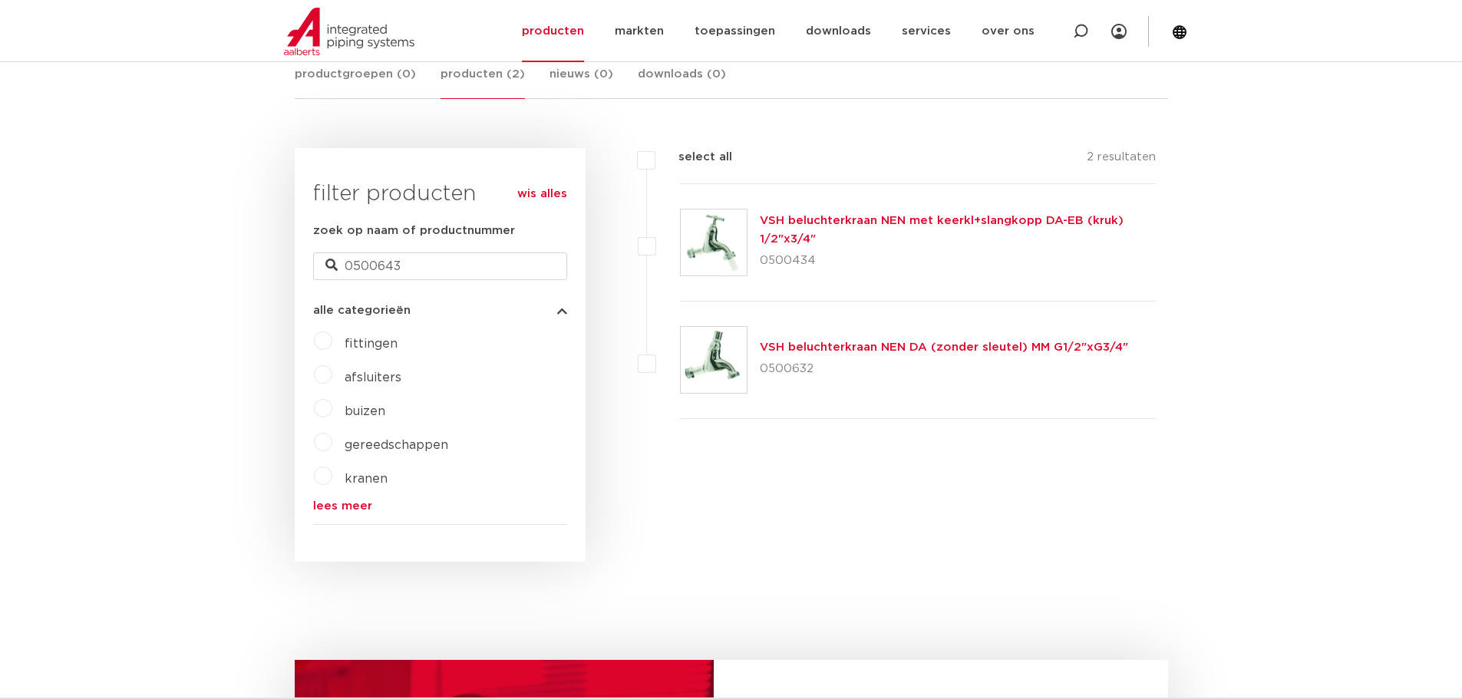
scroll to position [307, 0]
click at [1082, 31] on icon at bounding box center [1080, 31] width 15 height 15
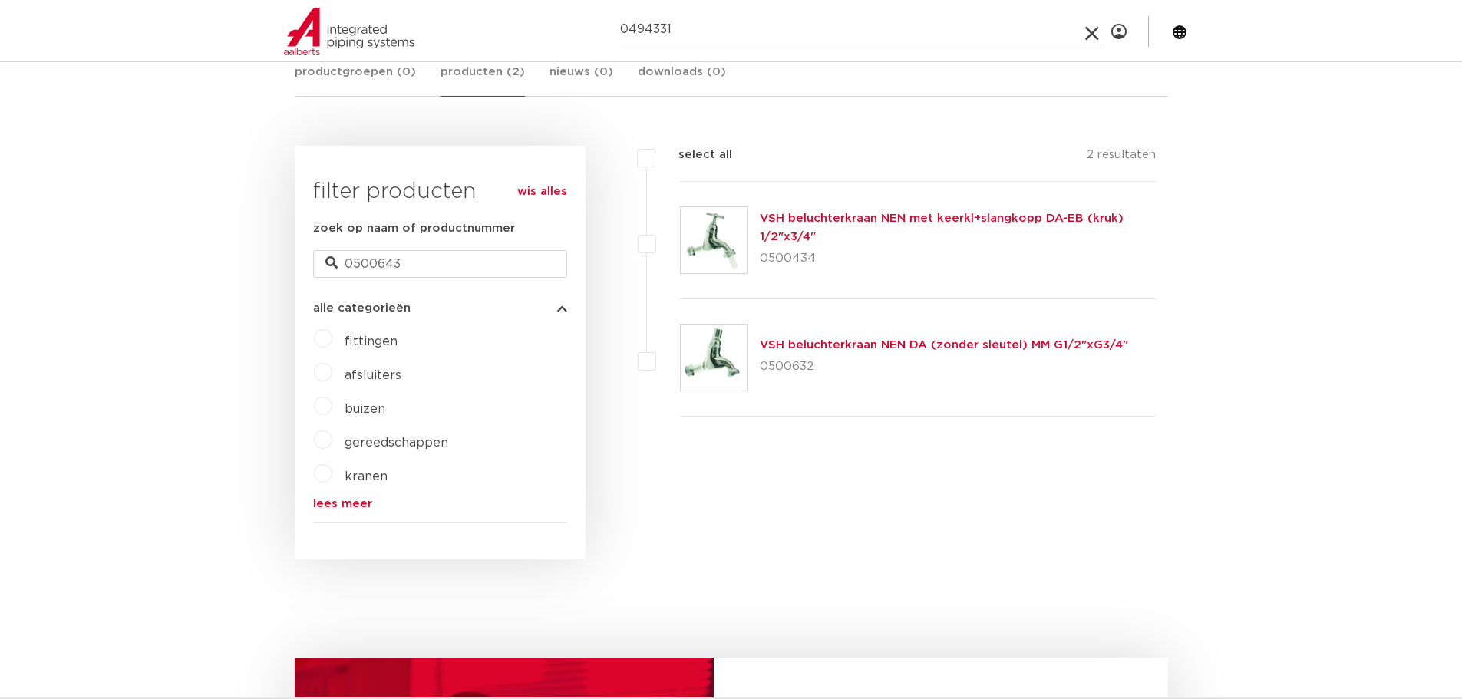
type input "0494331"
click button "Zoeken" at bounding box center [0, 0] width 0 height 0
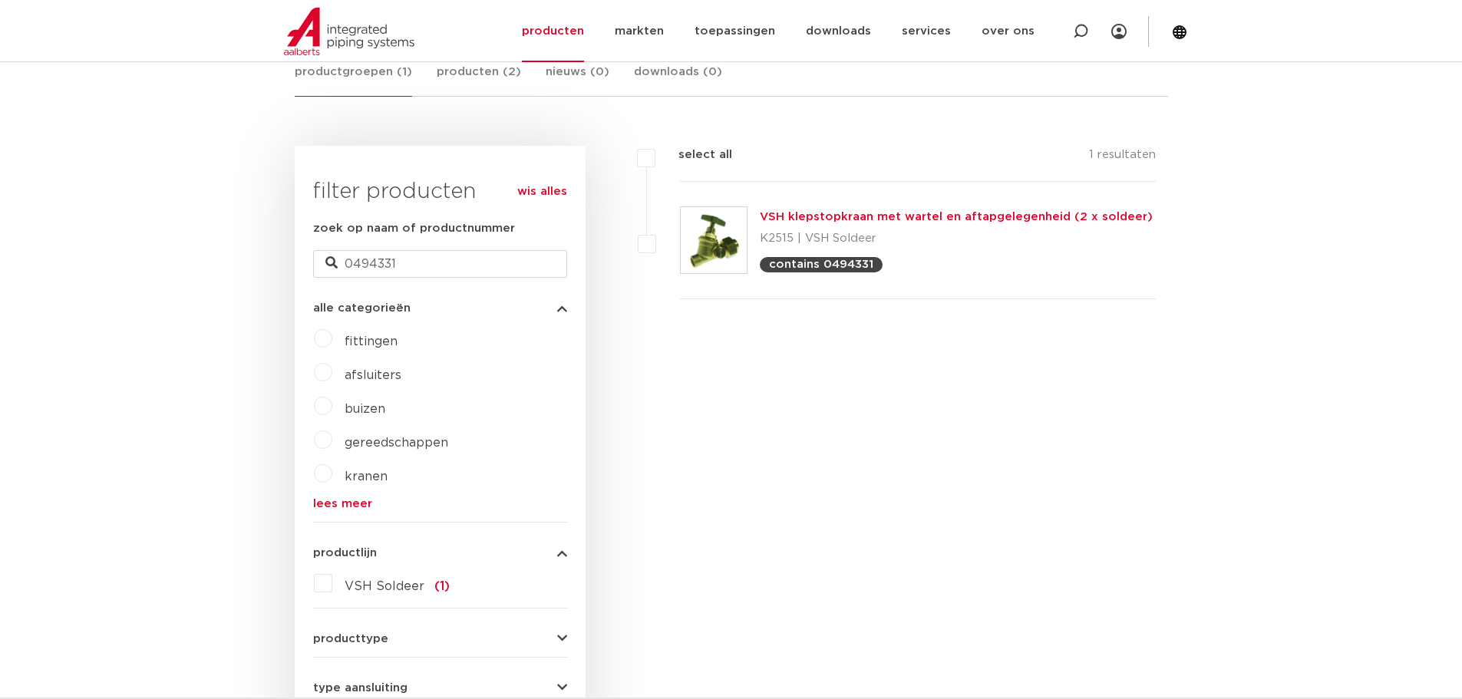
click at [853, 219] on link "VSH klepstopkraan met wartel en aftapgelegenheid (2 x soldeer)" at bounding box center [956, 217] width 393 height 12
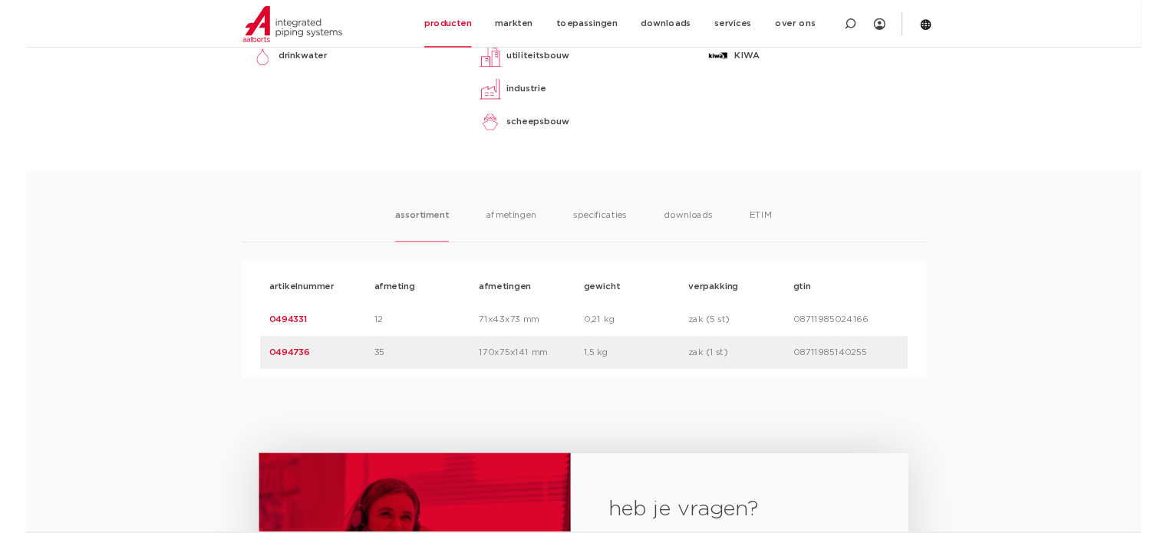
scroll to position [844, 0]
